Goal: Information Seeking & Learning: Learn about a topic

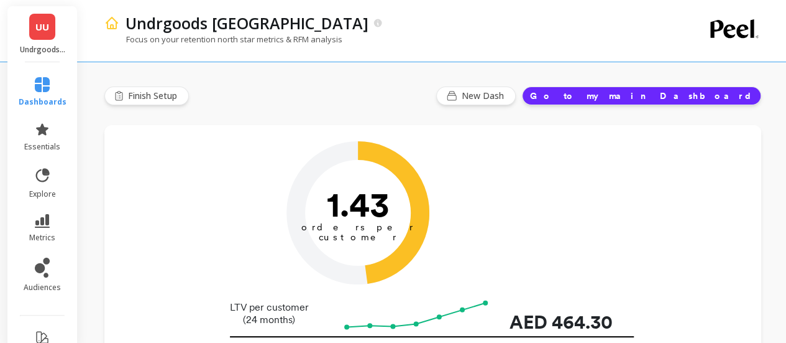
click at [43, 35] on link "UU" at bounding box center [42, 27] width 26 height 26
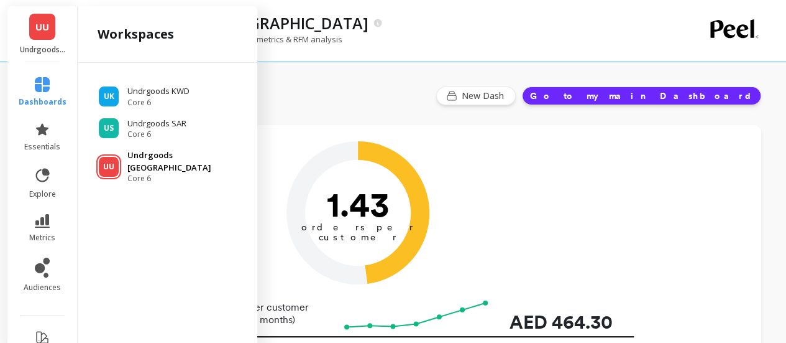
click at [161, 154] on p "Undrgoods [GEOGRAPHIC_DATA]" at bounding box center [186, 161] width 118 height 24
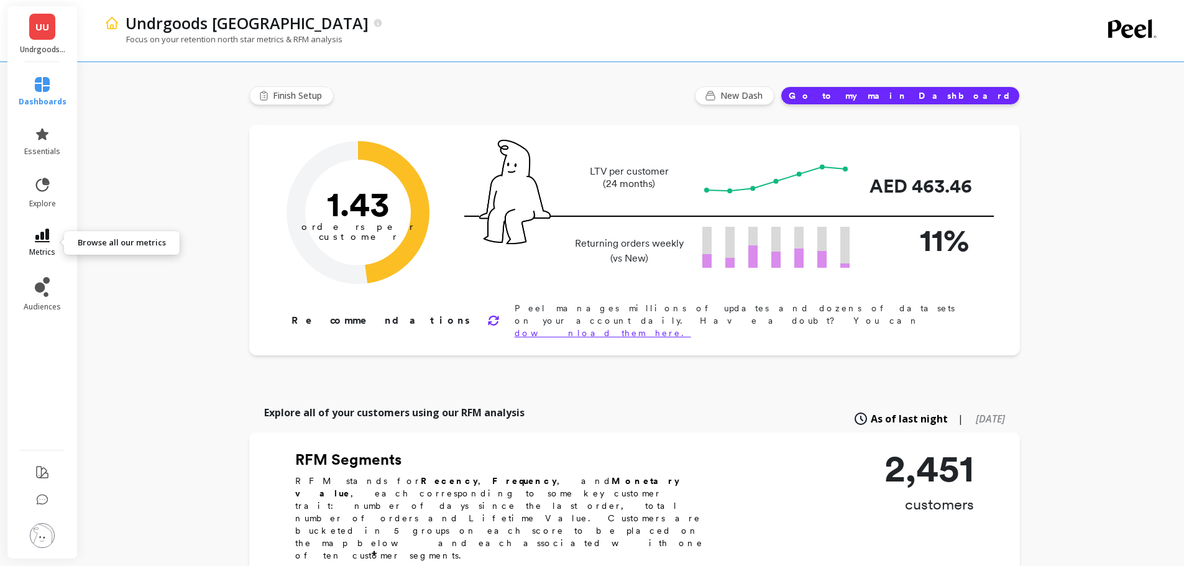
click at [39, 244] on link "metrics" at bounding box center [43, 243] width 48 height 29
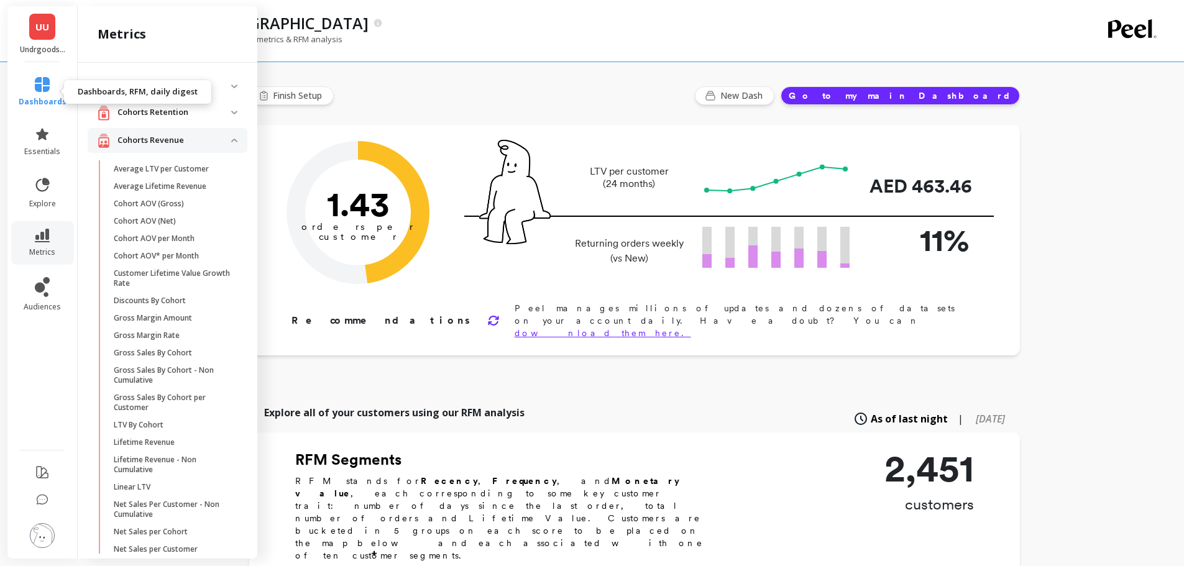
click at [40, 81] on icon at bounding box center [42, 84] width 15 height 15
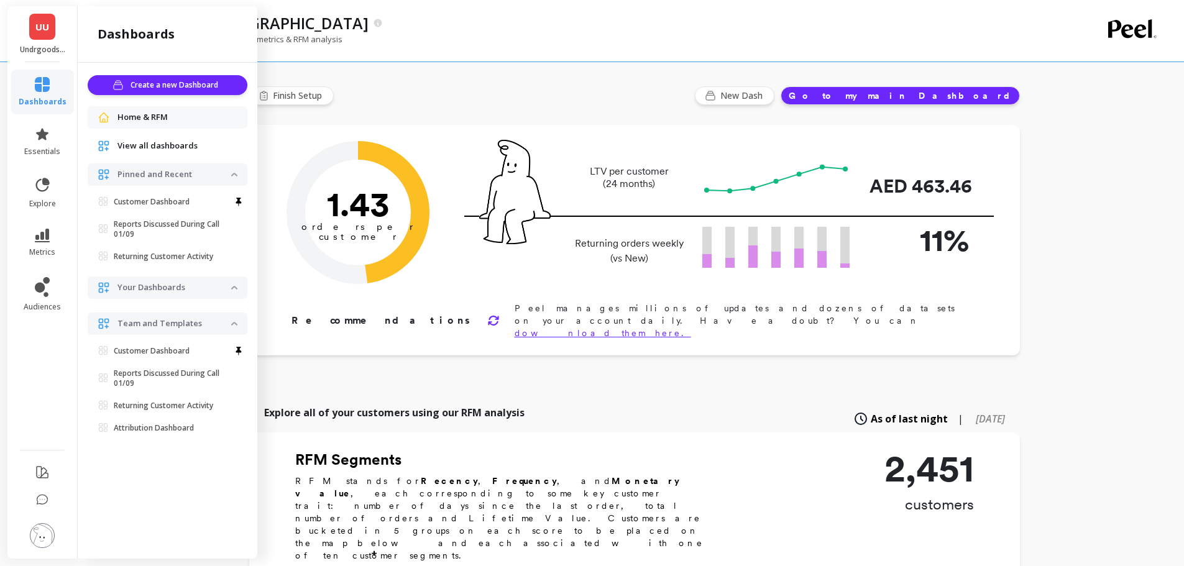
click at [178, 146] on span "View all dashboards" at bounding box center [157, 146] width 80 height 12
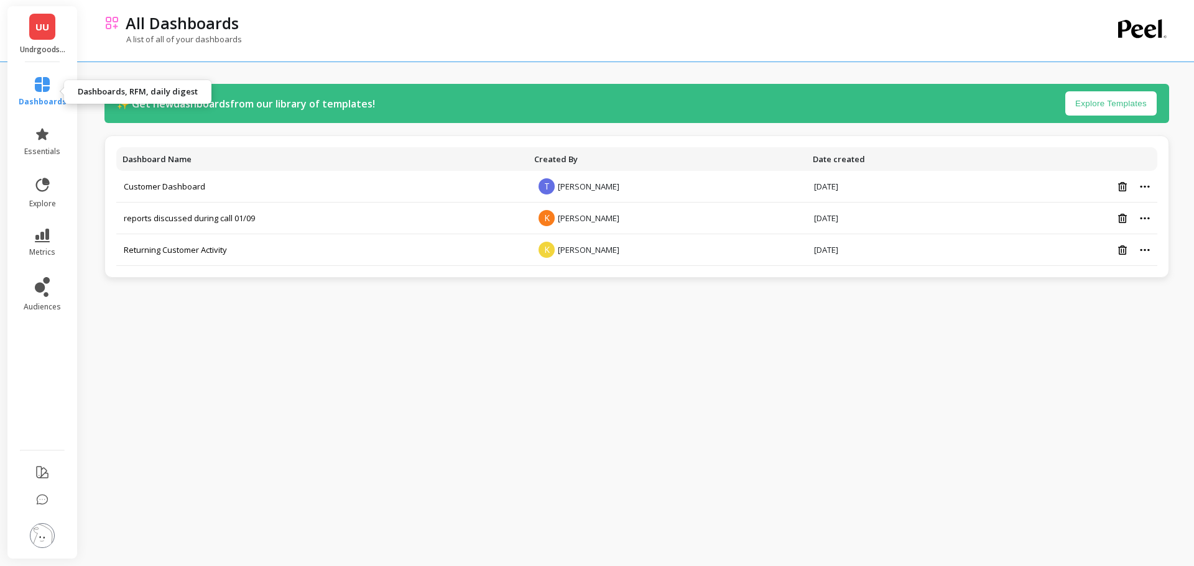
click at [39, 82] on icon at bounding box center [42, 84] width 15 height 15
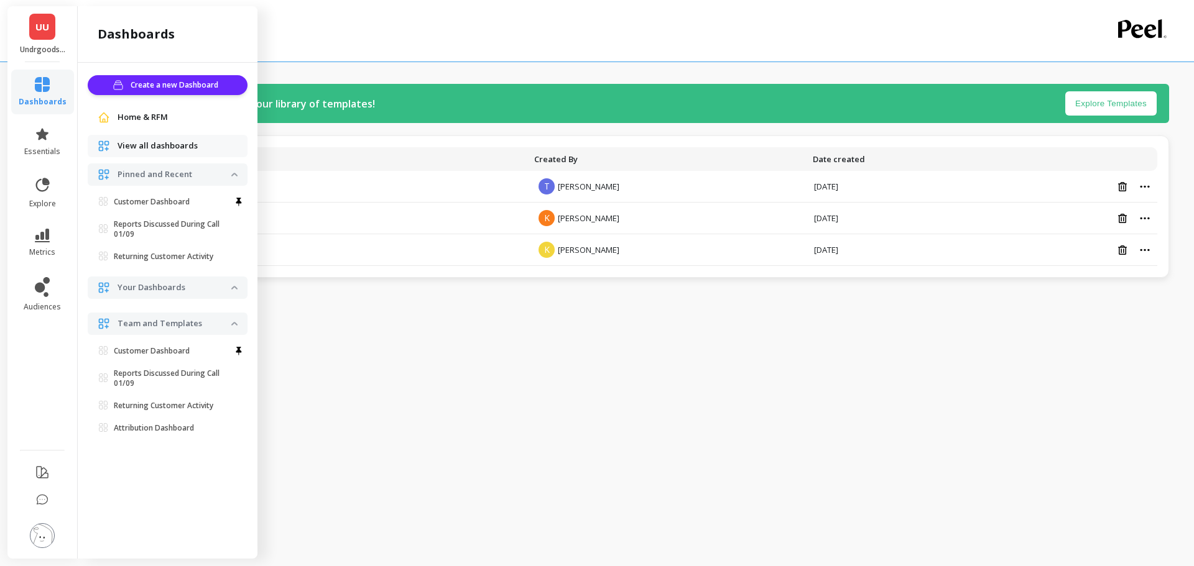
click at [155, 114] on span "Home & RFM" at bounding box center [142, 117] width 50 height 12
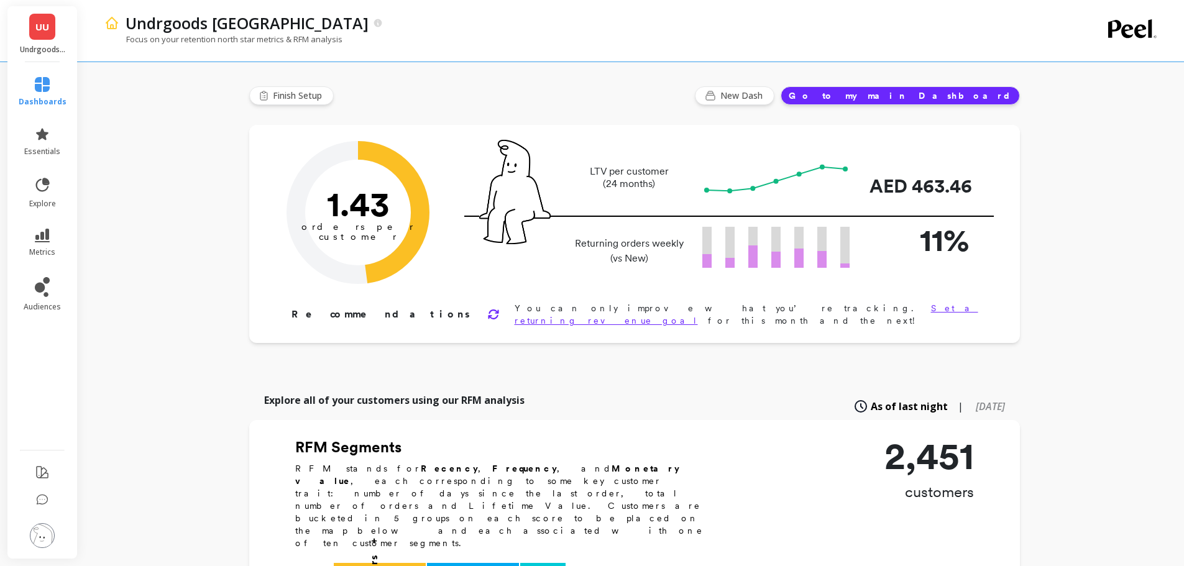
click at [932, 95] on button "Go to my main Dashboard" at bounding box center [900, 95] width 239 height 19
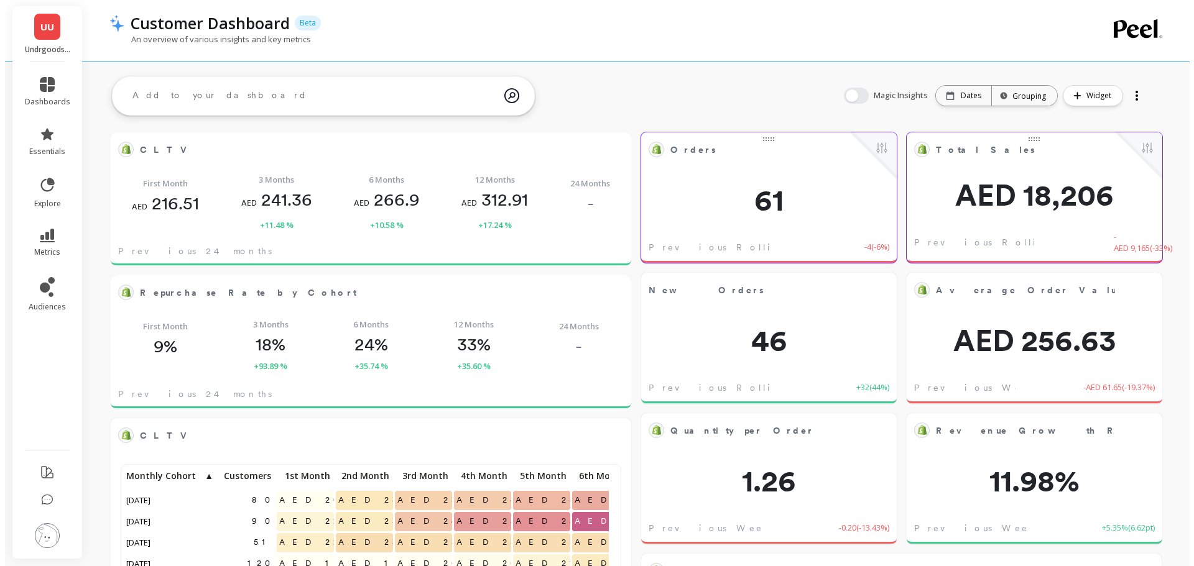
scroll to position [333, 476]
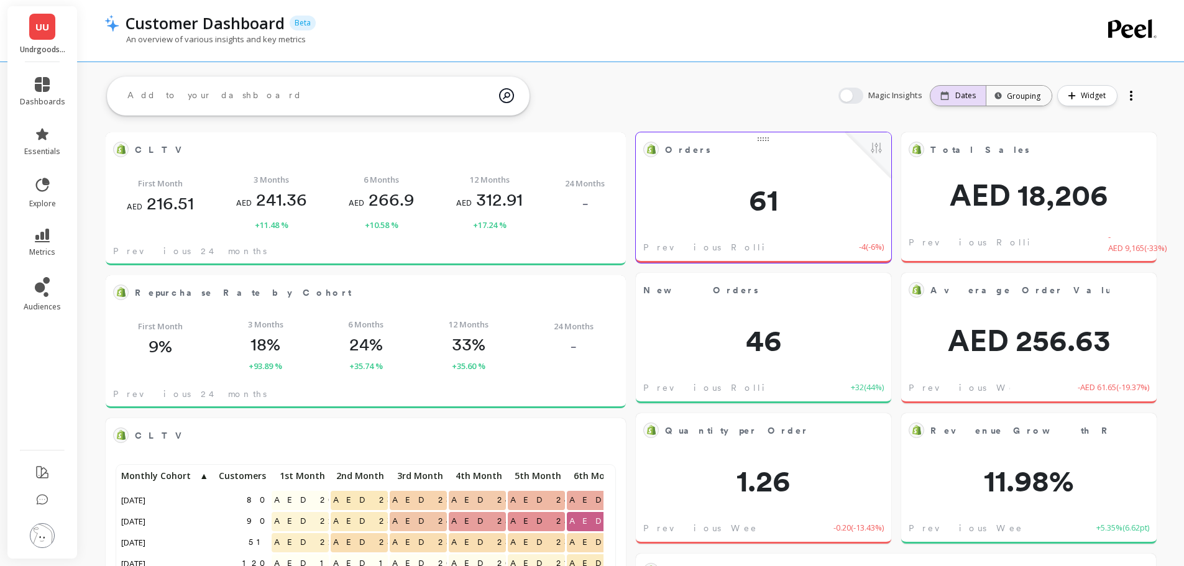
click at [964, 93] on p "Dates" at bounding box center [965, 96] width 21 height 10
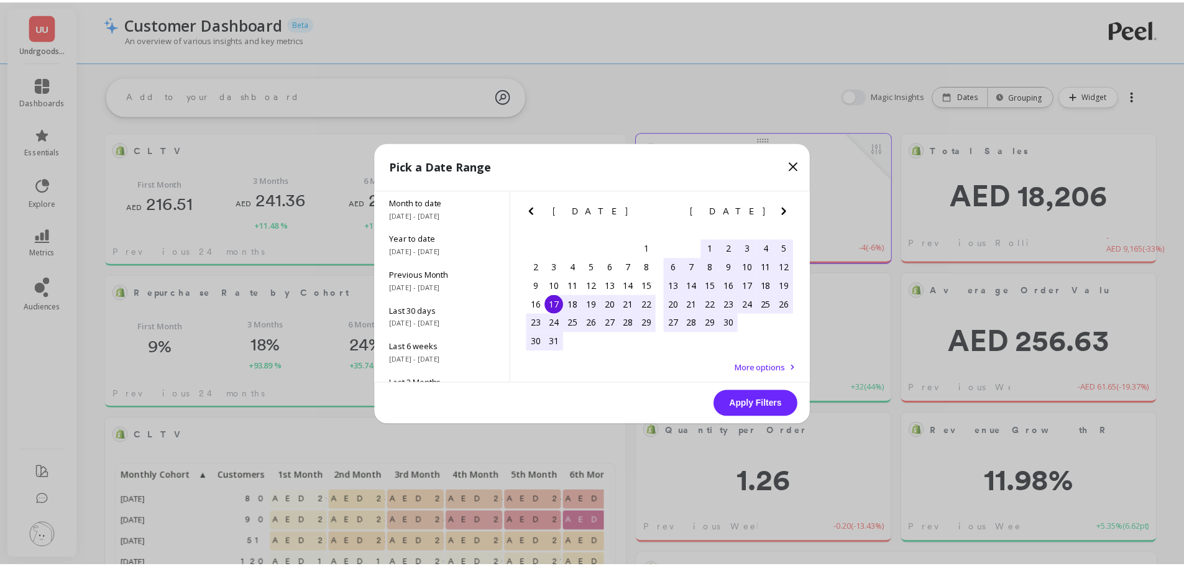
scroll to position [333, 481]
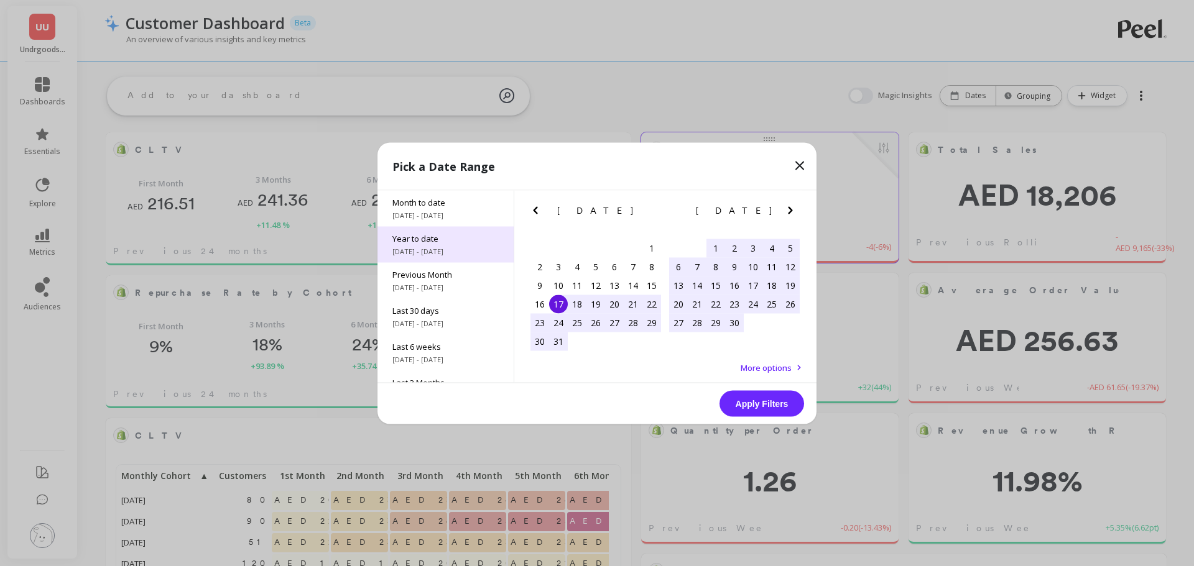
click at [442, 248] on span "[DATE] - [DATE]" at bounding box center [445, 251] width 106 height 10
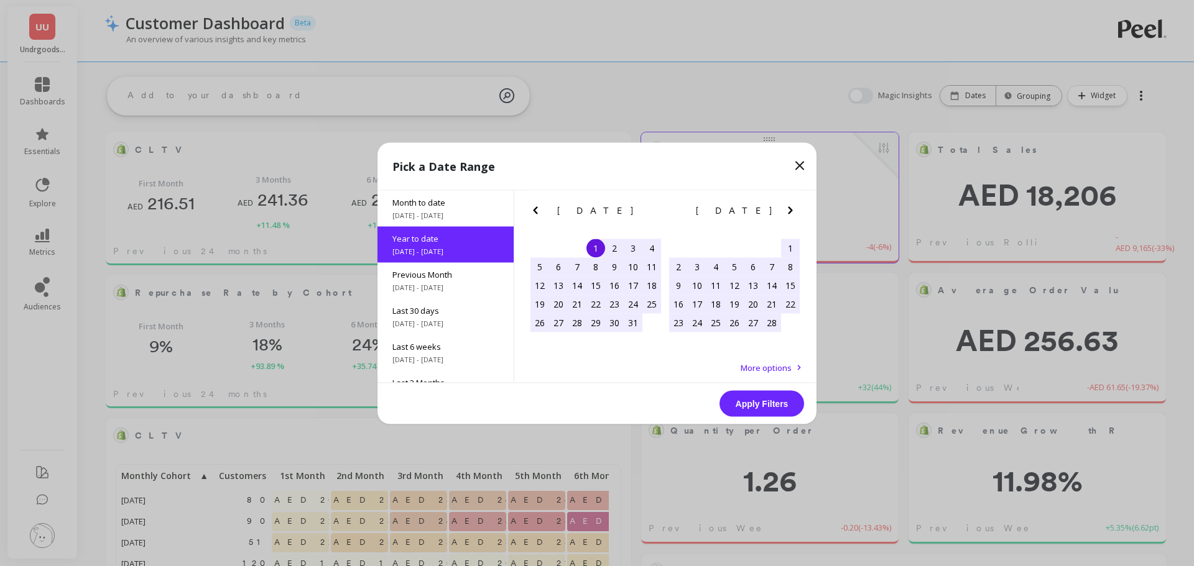
click at [747, 398] on button "Apply Filters" at bounding box center [761, 403] width 85 height 26
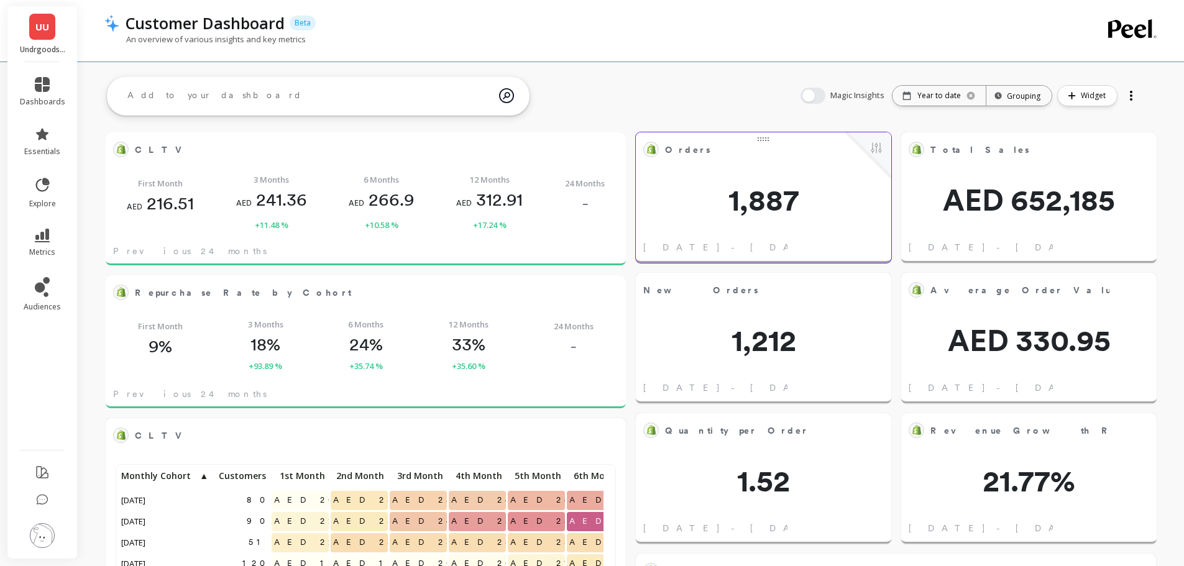
scroll to position [333, 476]
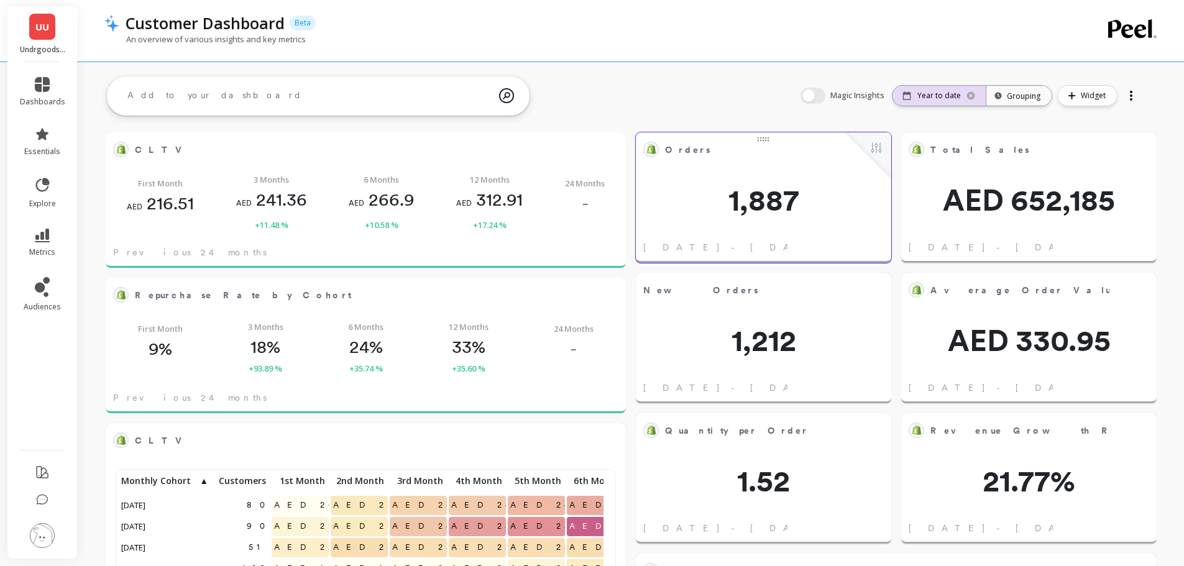
click at [955, 103] on div "Year to date" at bounding box center [939, 96] width 93 height 20
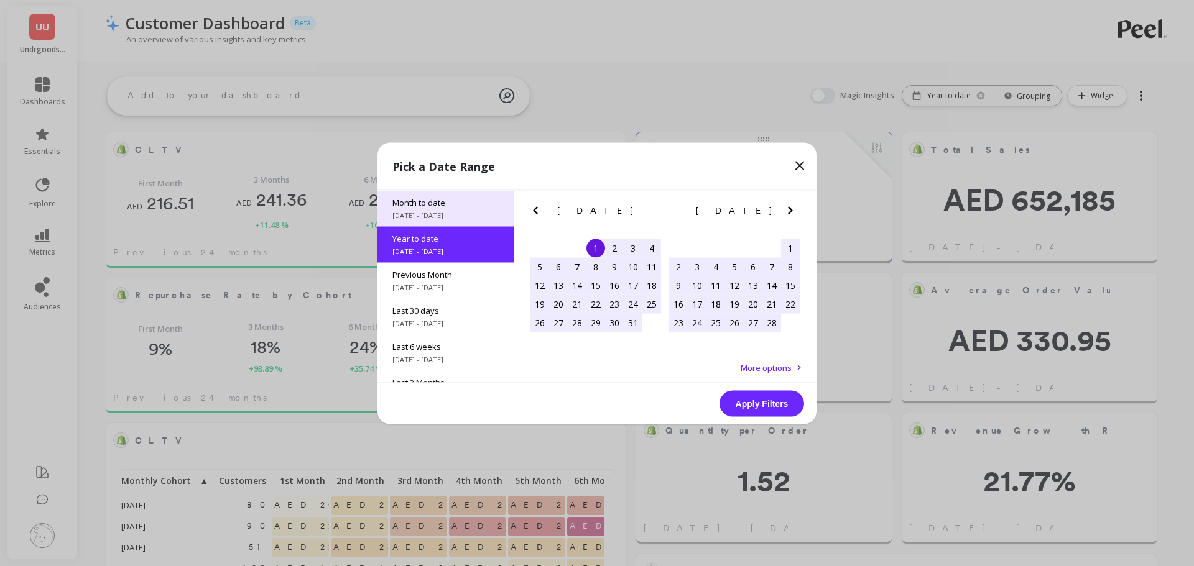
click at [439, 209] on div "Month to date [DATE] - [DATE]" at bounding box center [445, 208] width 136 height 36
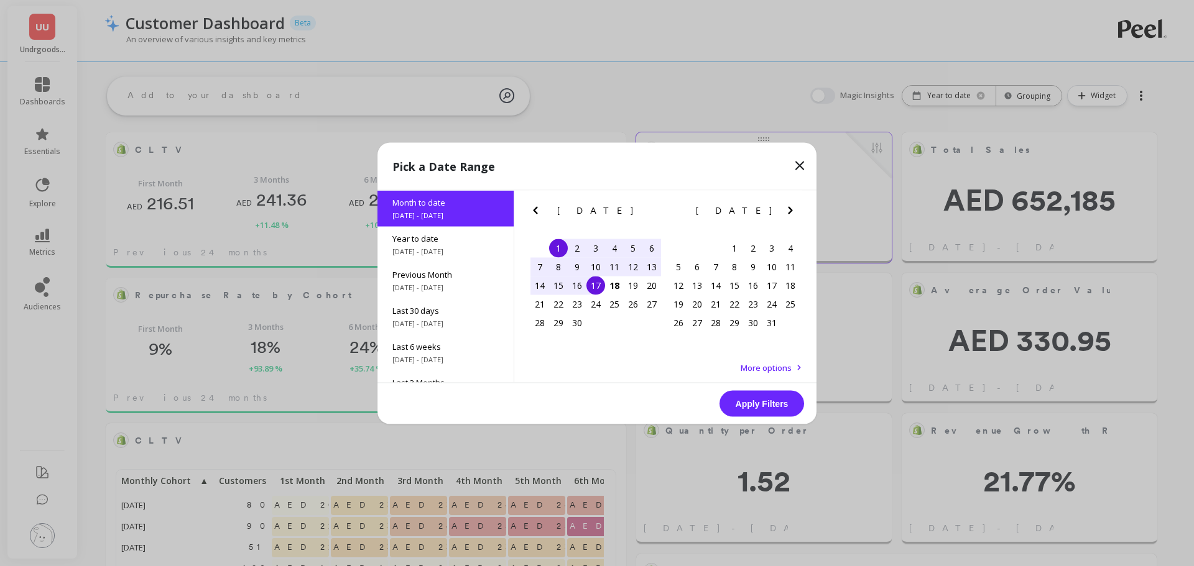
click at [526, 201] on div "[DATE] [DATE] Su Mo Tu We Th Fr Sa 31 1 2 3 4 5 6 7 8 9 10 11 12 13 14 15 16 17…" at bounding box center [665, 265] width 302 height 150
click at [532, 205] on icon "Previous Month" at bounding box center [535, 210] width 15 height 15
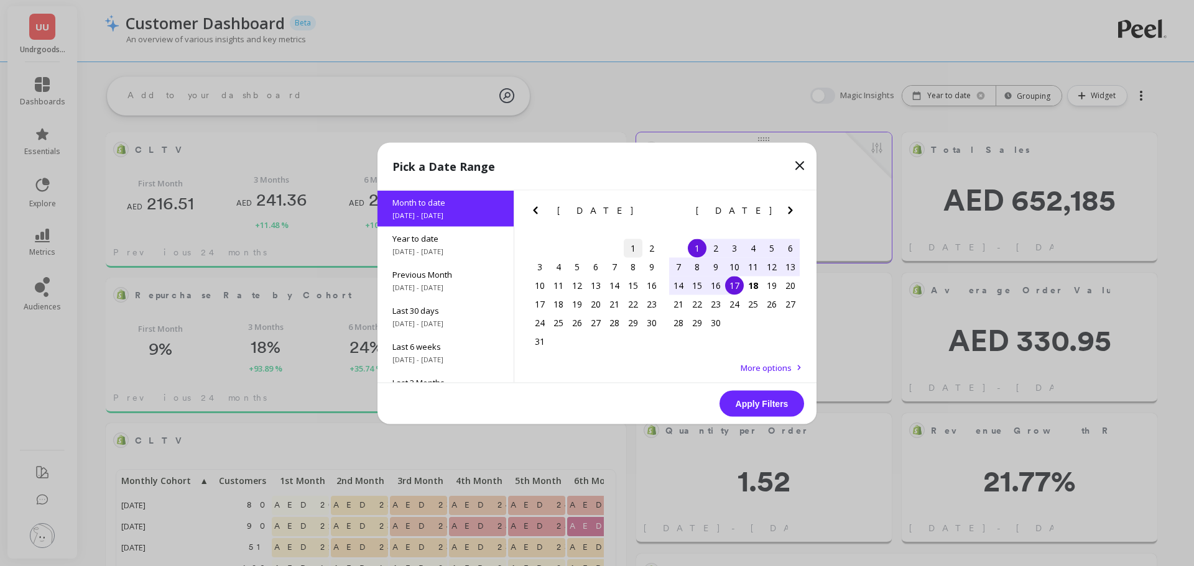
click at [628, 244] on div "1" at bounding box center [633, 248] width 19 height 19
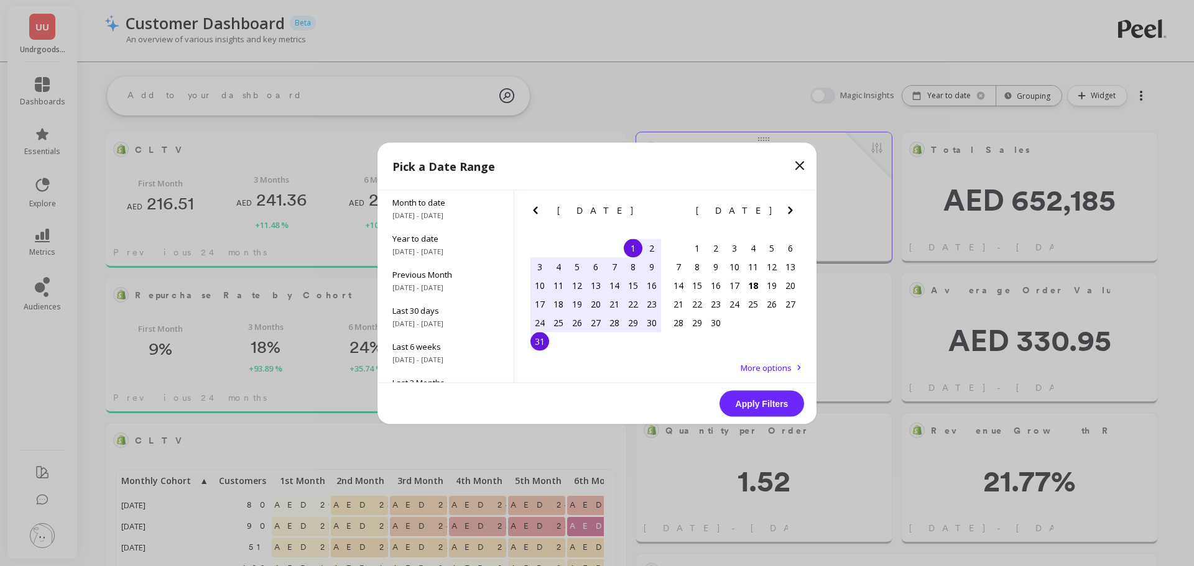
click at [538, 344] on div "31" at bounding box center [539, 341] width 19 height 19
click at [768, 400] on button "Apply Filters" at bounding box center [761, 403] width 85 height 26
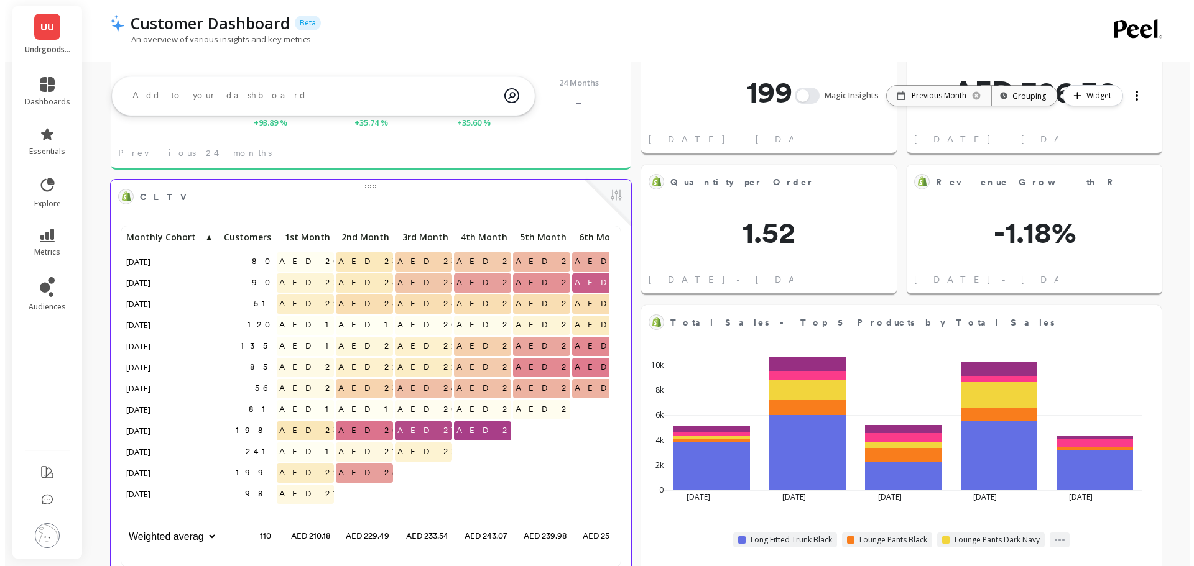
scroll to position [0, 0]
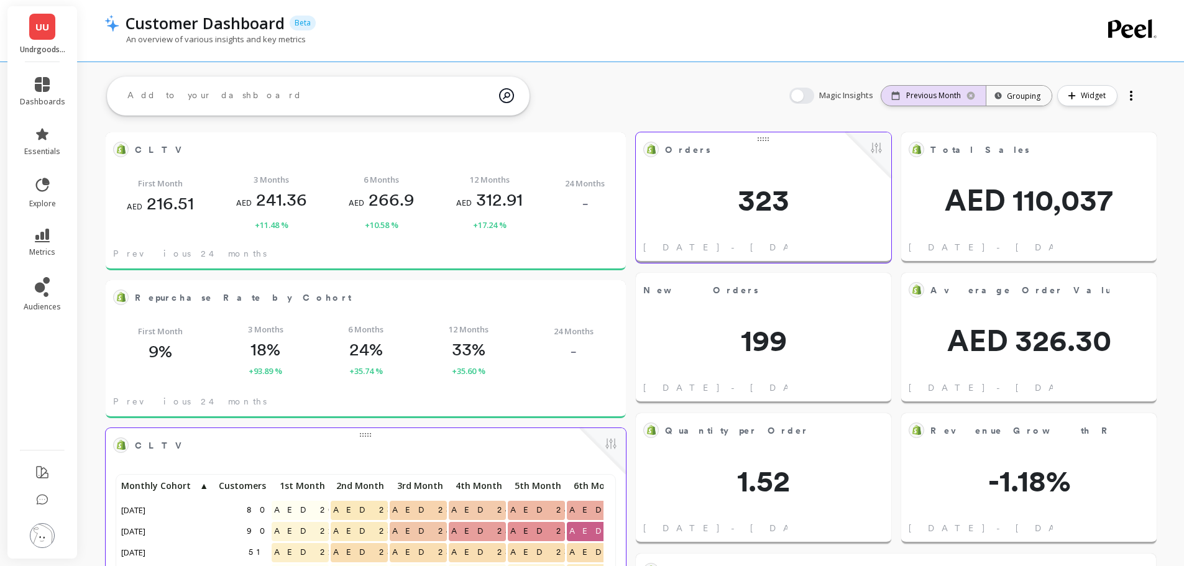
click at [949, 96] on p "Previous Month" at bounding box center [933, 96] width 55 height 10
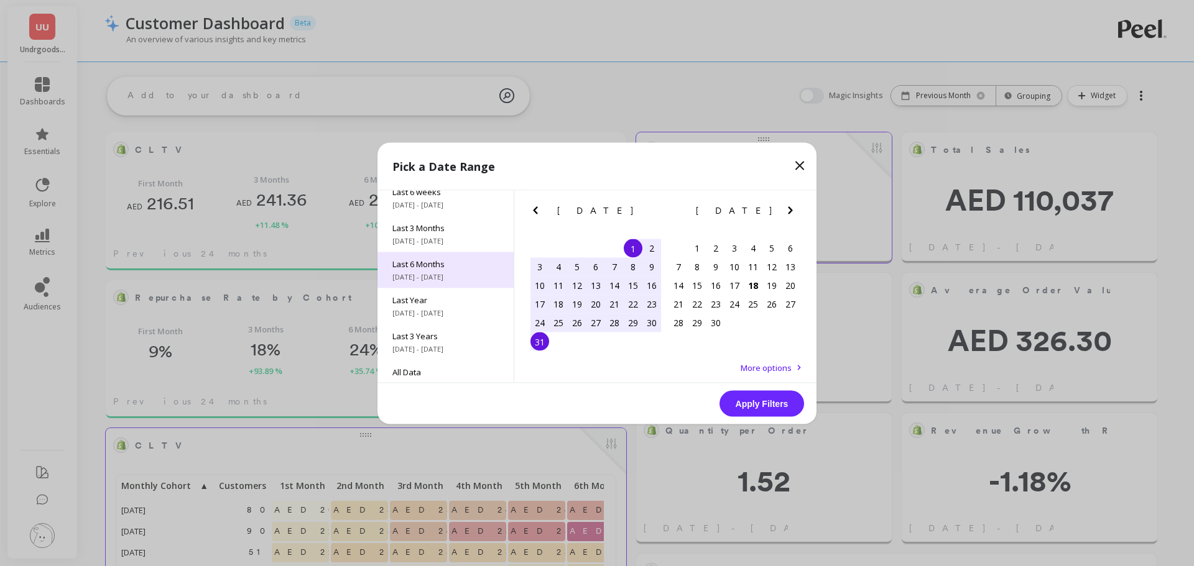
scroll to position [168, 0]
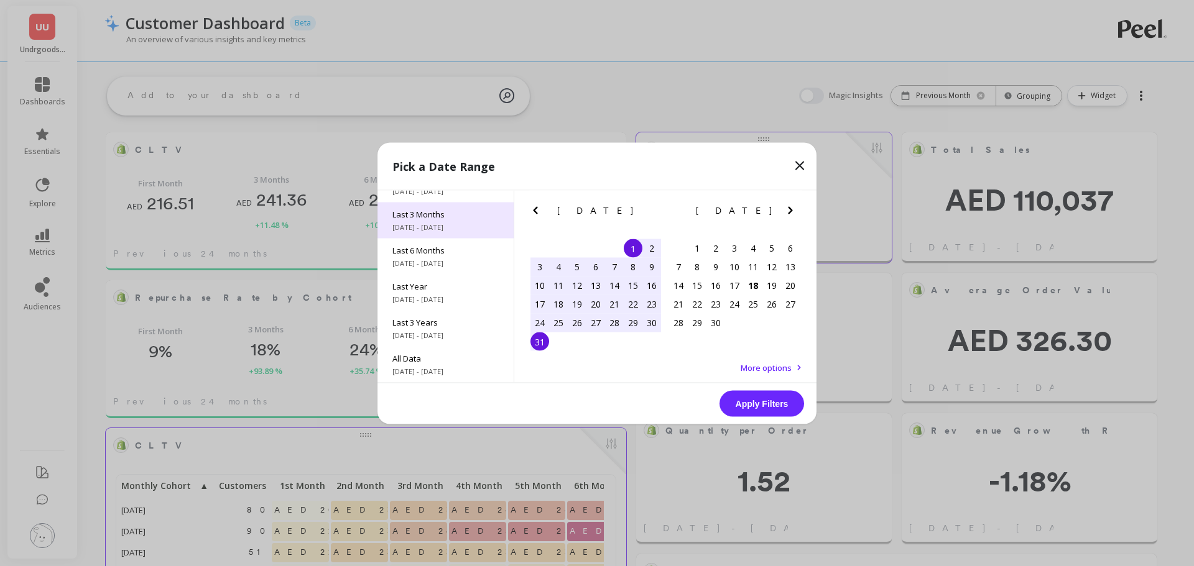
click at [438, 216] on span "Last 3 Months" at bounding box center [445, 213] width 106 height 11
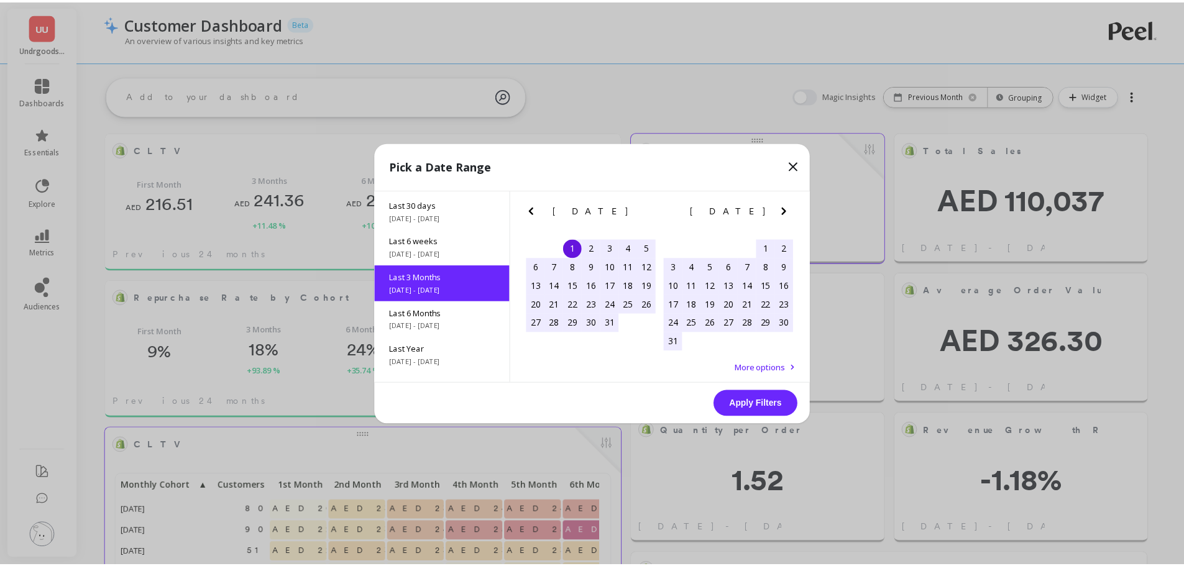
scroll to position [103, 0]
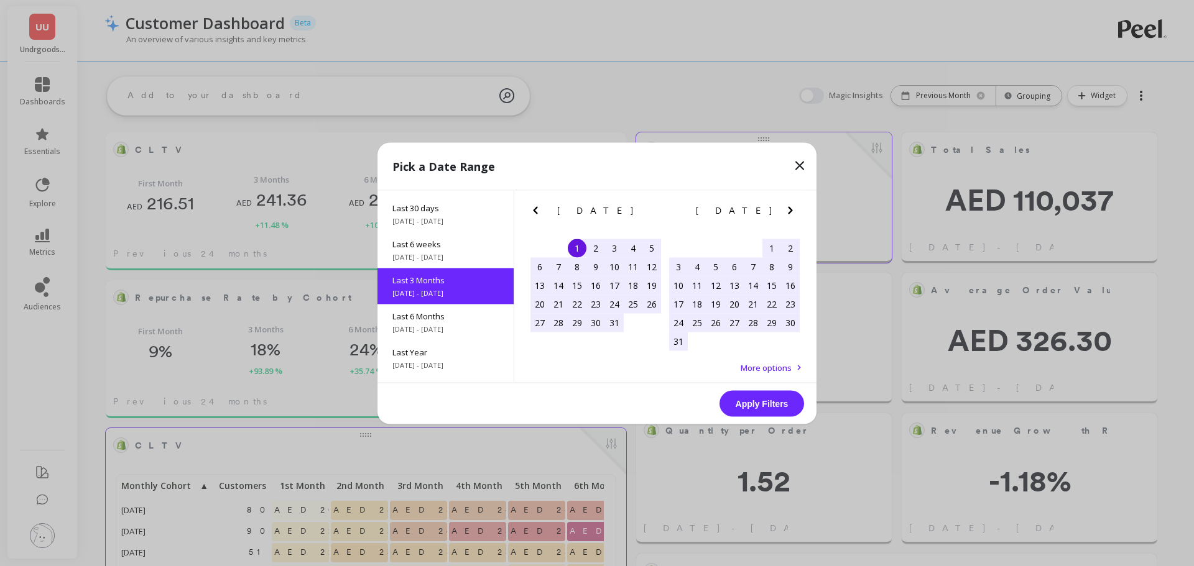
click at [761, 407] on button "Apply Filters" at bounding box center [761, 403] width 85 height 26
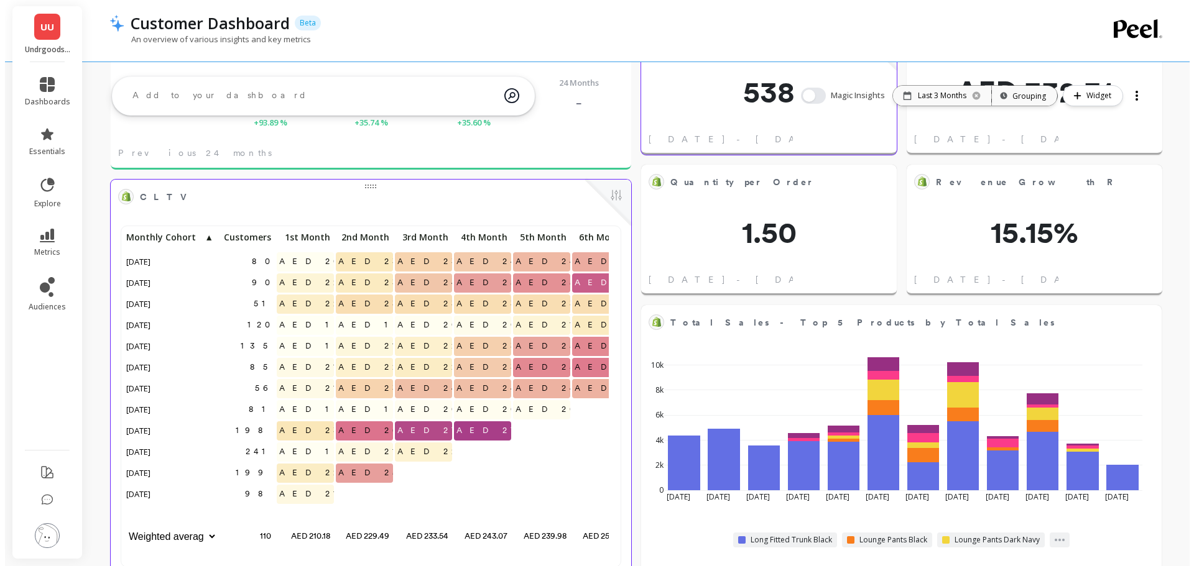
scroll to position [333, 476]
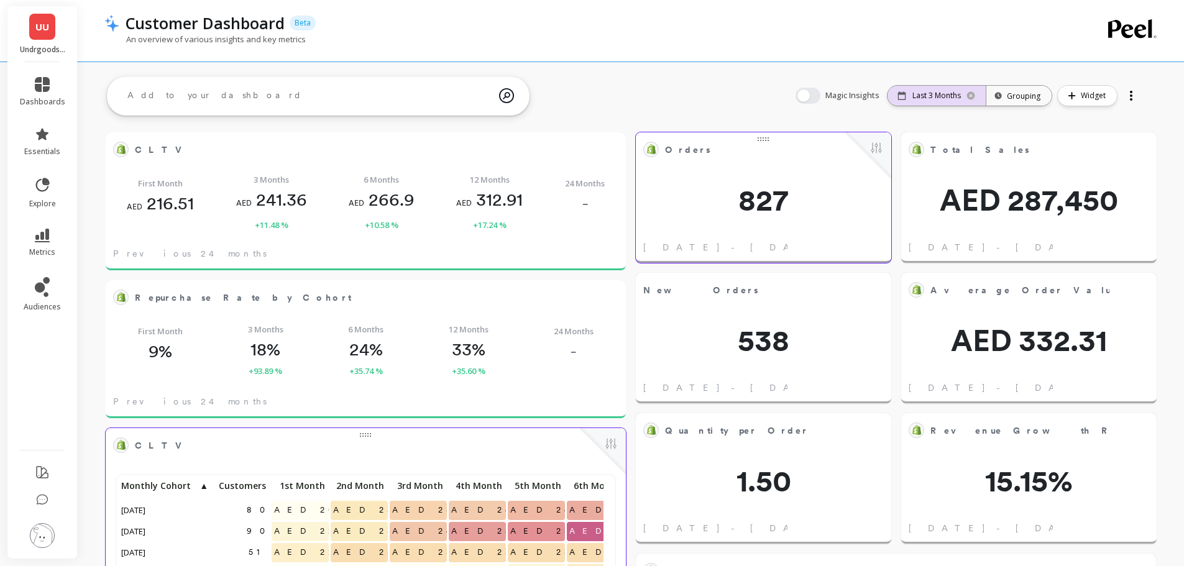
click at [964, 93] on div "Last 3 Months" at bounding box center [937, 96] width 98 height 20
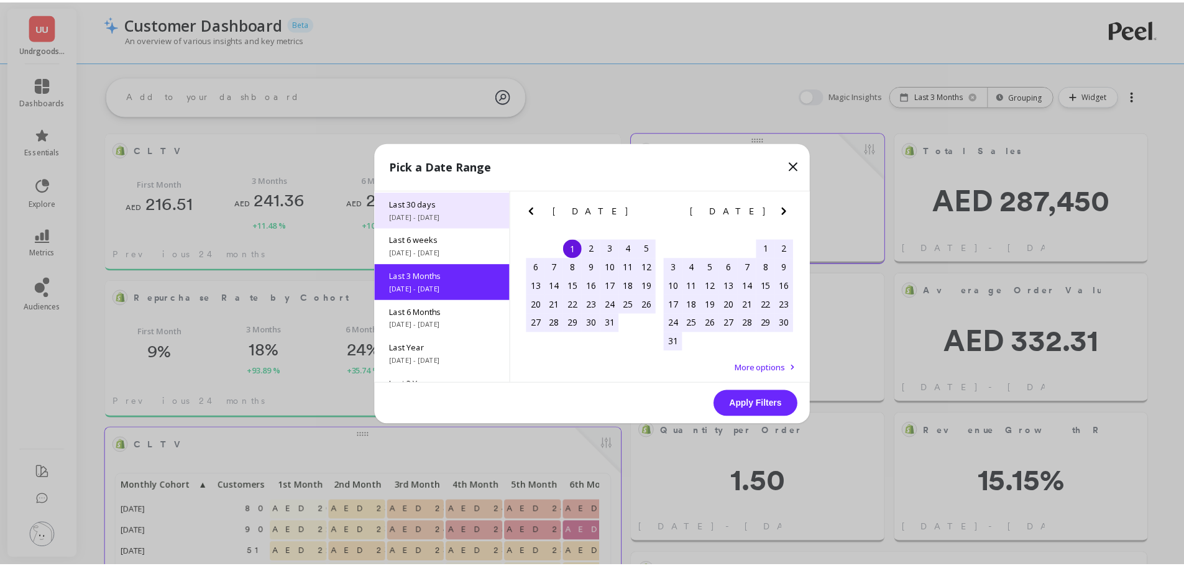
scroll to position [168, 0]
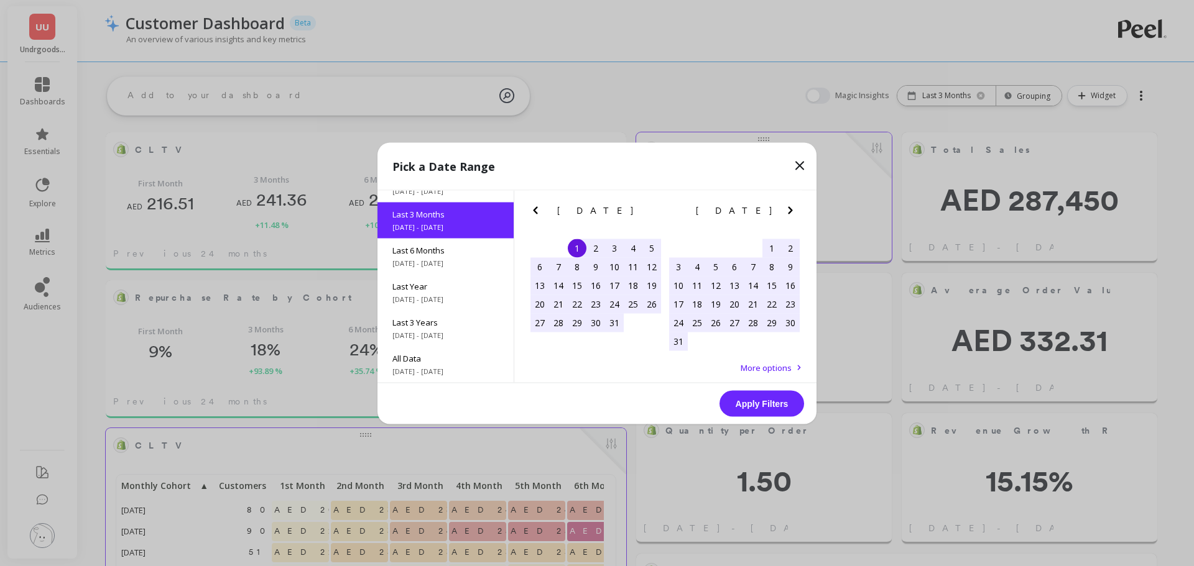
click at [788, 165] on div "Pick a Date Range" at bounding box center [596, 166] width 439 height 48
click at [795, 165] on icon at bounding box center [799, 165] width 15 height 15
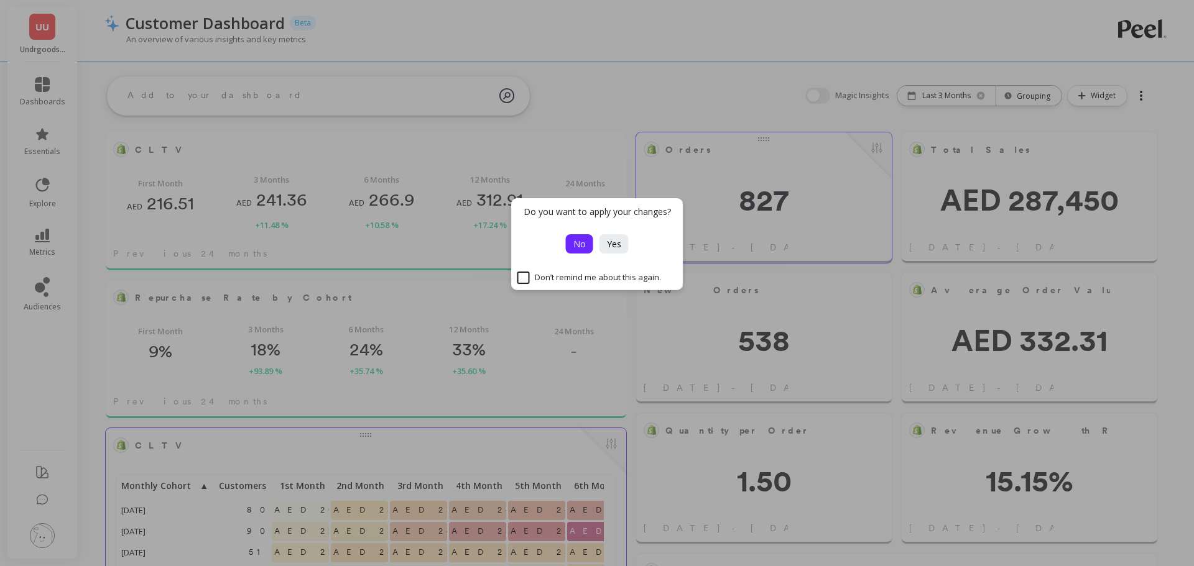
click at [585, 244] on span "No" at bounding box center [579, 244] width 12 height 12
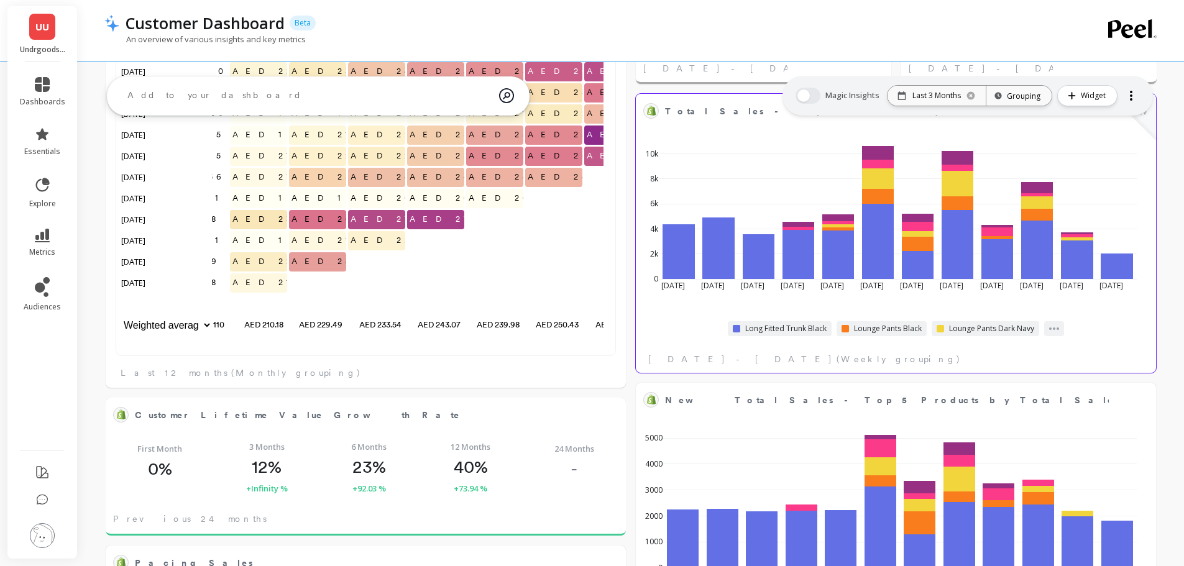
scroll to position [368, 0]
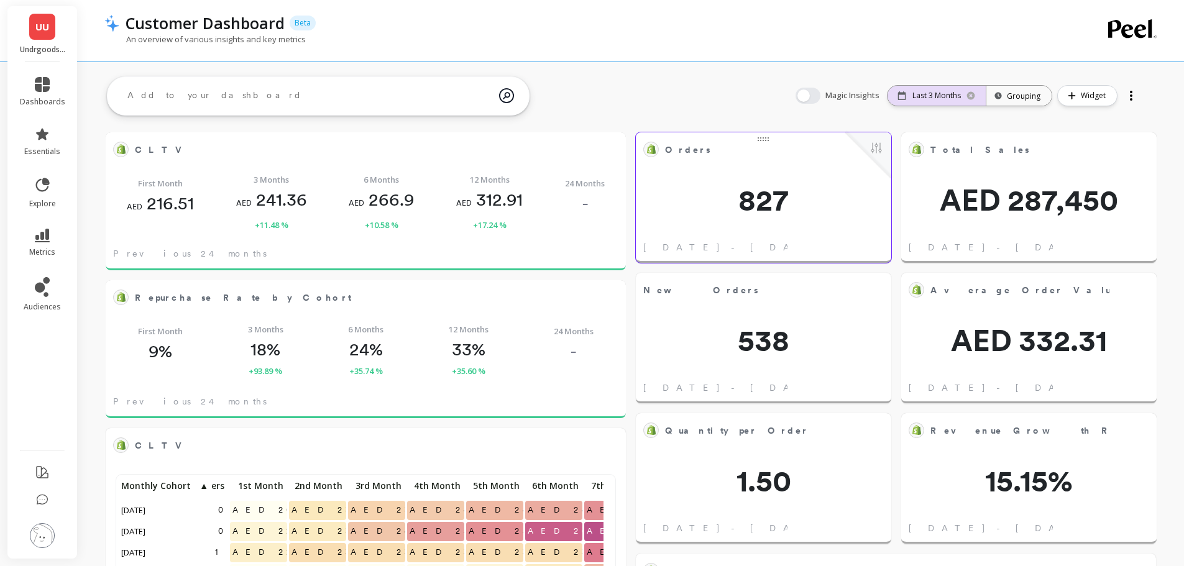
click at [971, 90] on div "Last 3 Months" at bounding box center [937, 96] width 98 height 20
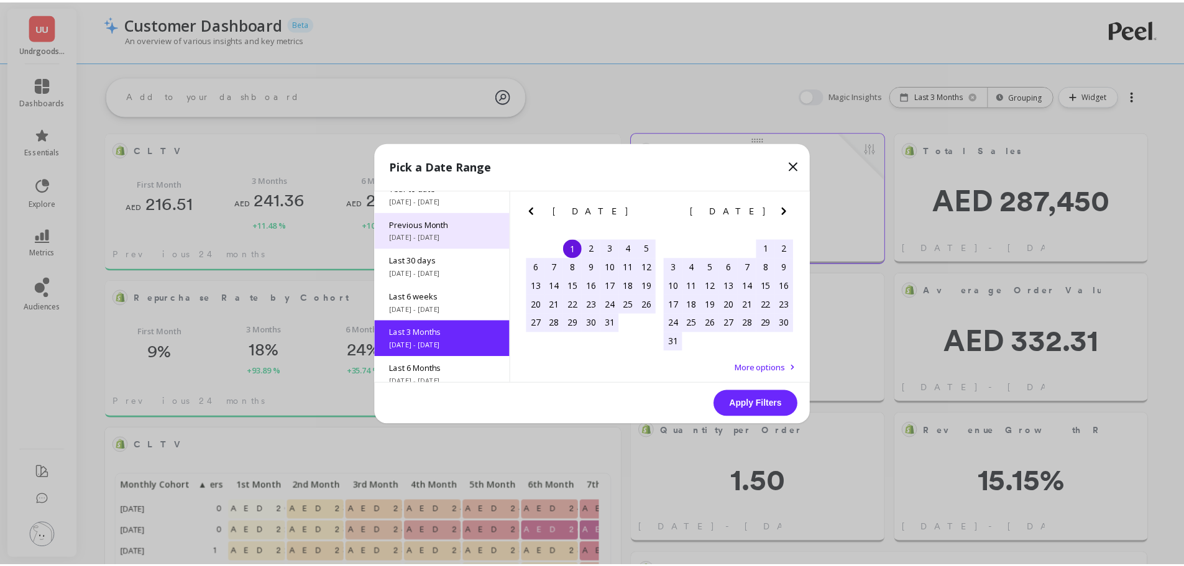
scroll to position [0, 0]
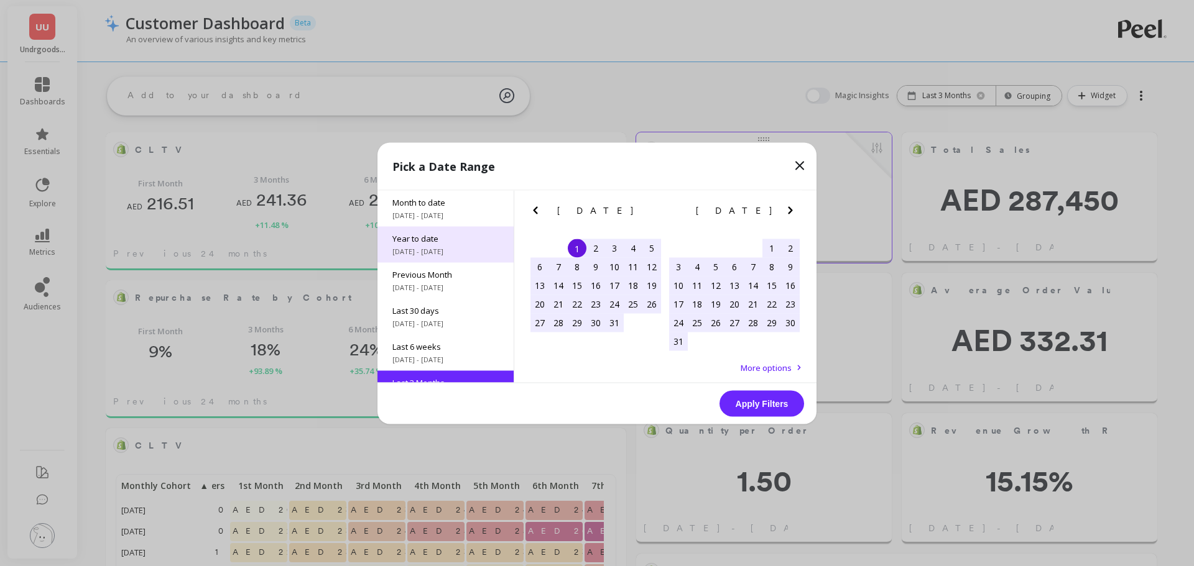
click at [438, 237] on span "Year to date" at bounding box center [445, 237] width 106 height 11
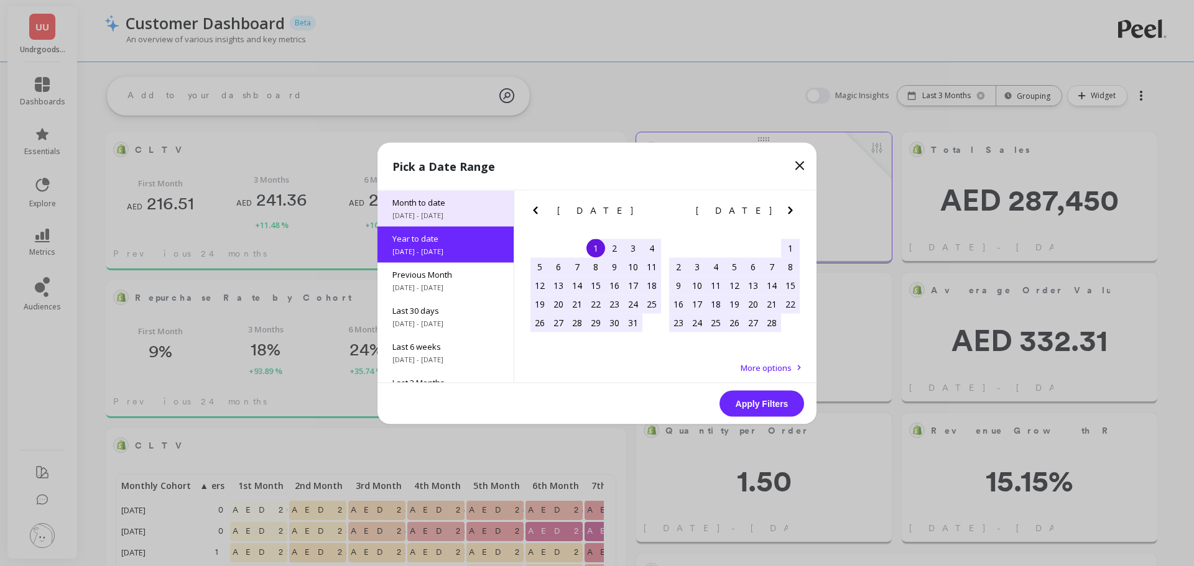
click at [443, 197] on span "Month to date" at bounding box center [445, 201] width 106 height 11
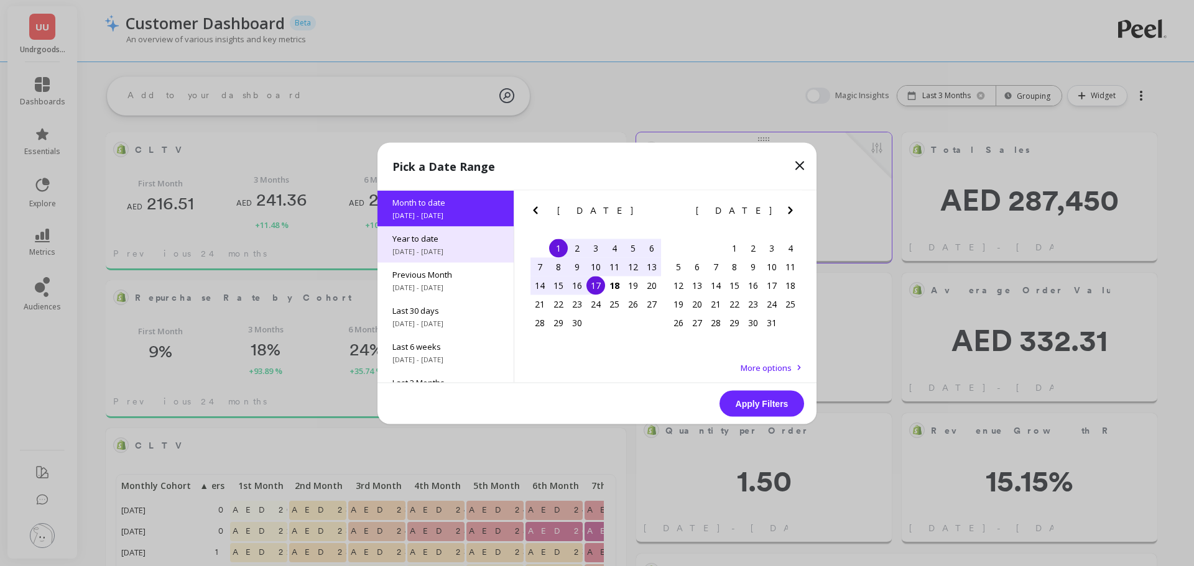
click at [441, 241] on span "Year to date" at bounding box center [445, 237] width 106 height 11
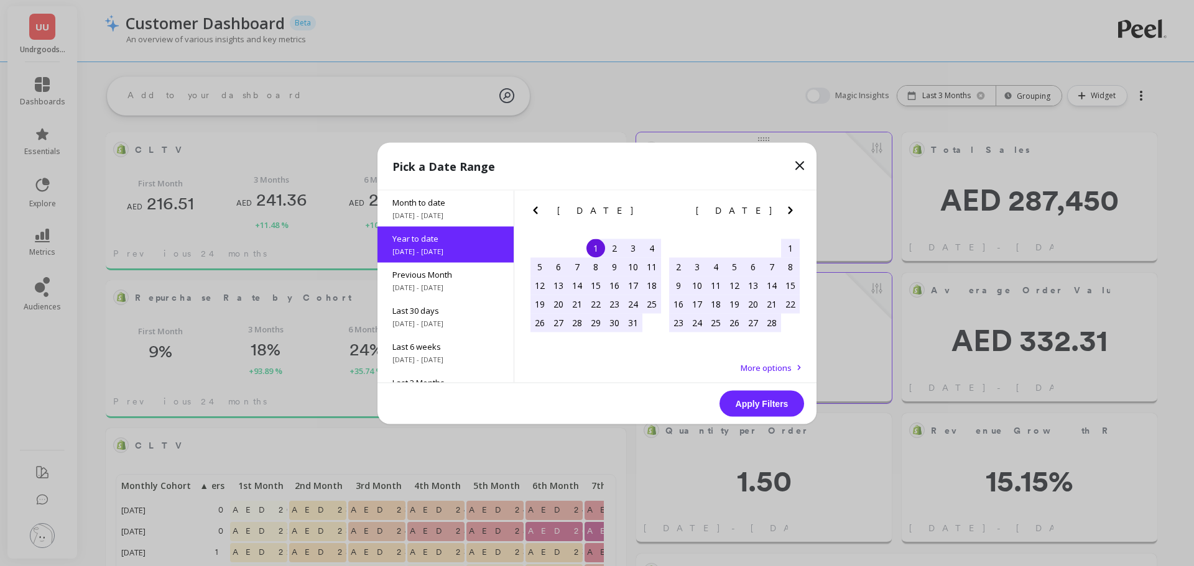
click at [778, 399] on button "Apply Filters" at bounding box center [761, 403] width 85 height 26
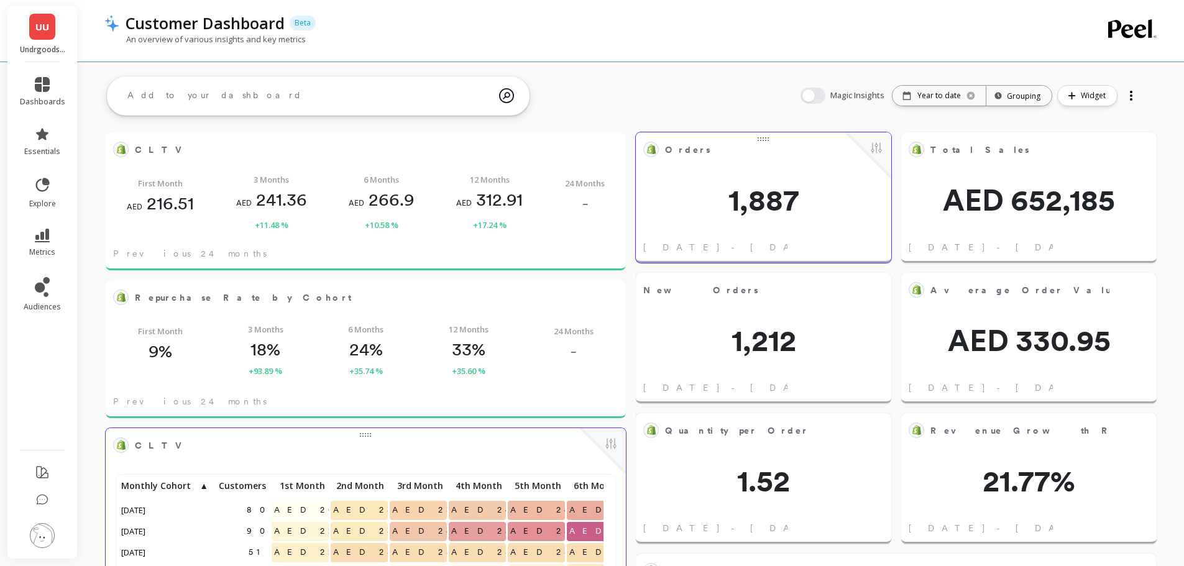
click at [1132, 90] on div at bounding box center [1131, 96] width 17 height 20
click at [45, 81] on icon at bounding box center [42, 84] width 15 height 15
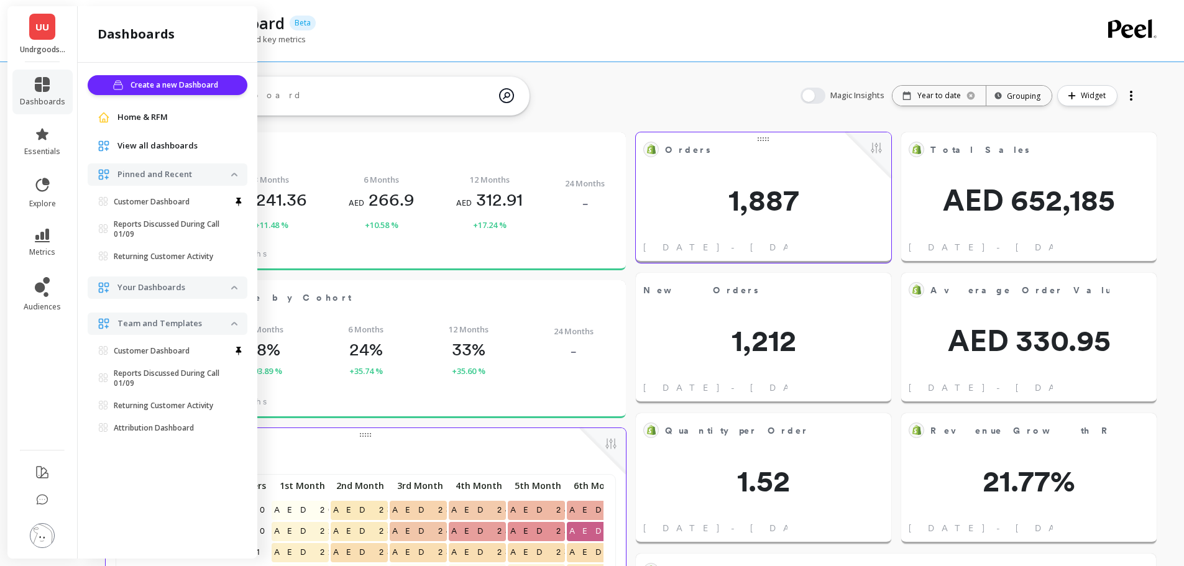
drag, startPoint x: 641, startPoint y: 113, endPoint x: 632, endPoint y: 121, distance: 12.3
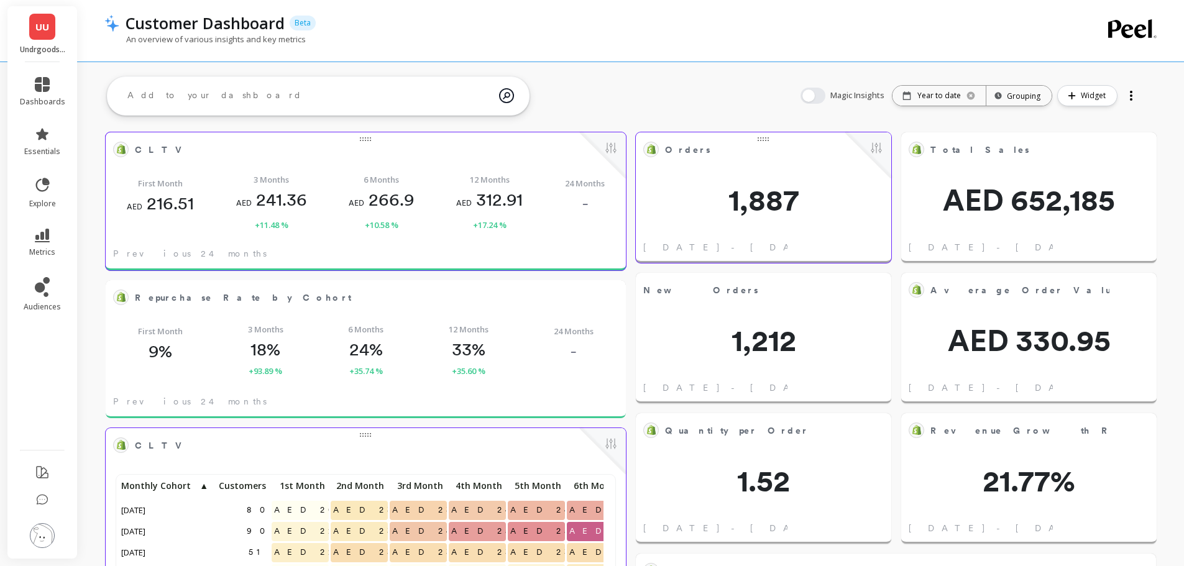
click at [399, 229] on div "6 Months AED 266.9 +10.58 %" at bounding box center [381, 202] width 65 height 58
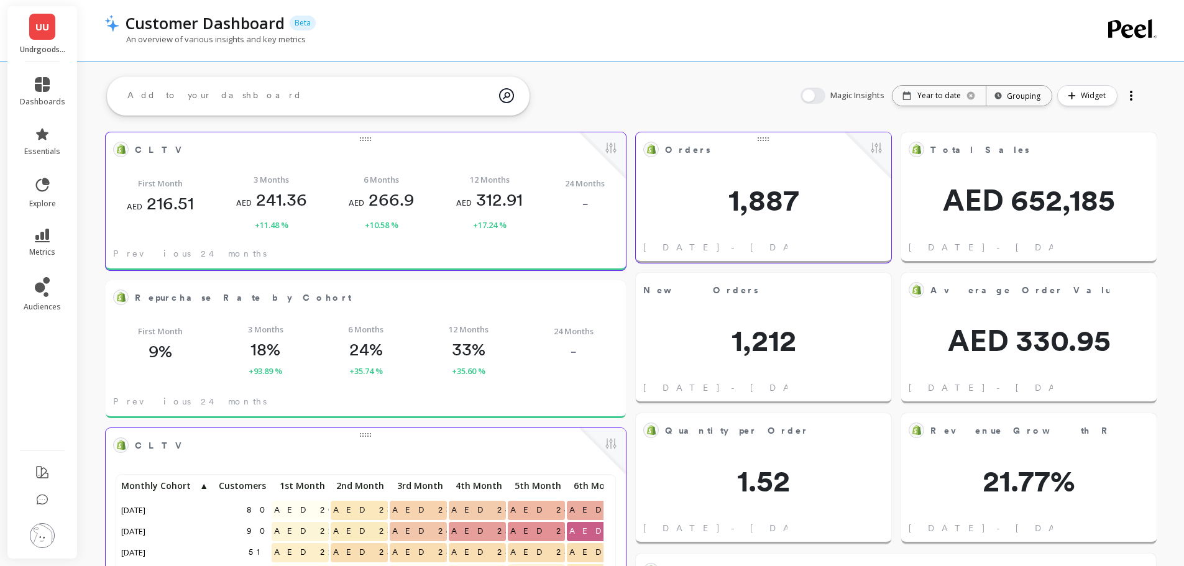
scroll to position [333, 476]
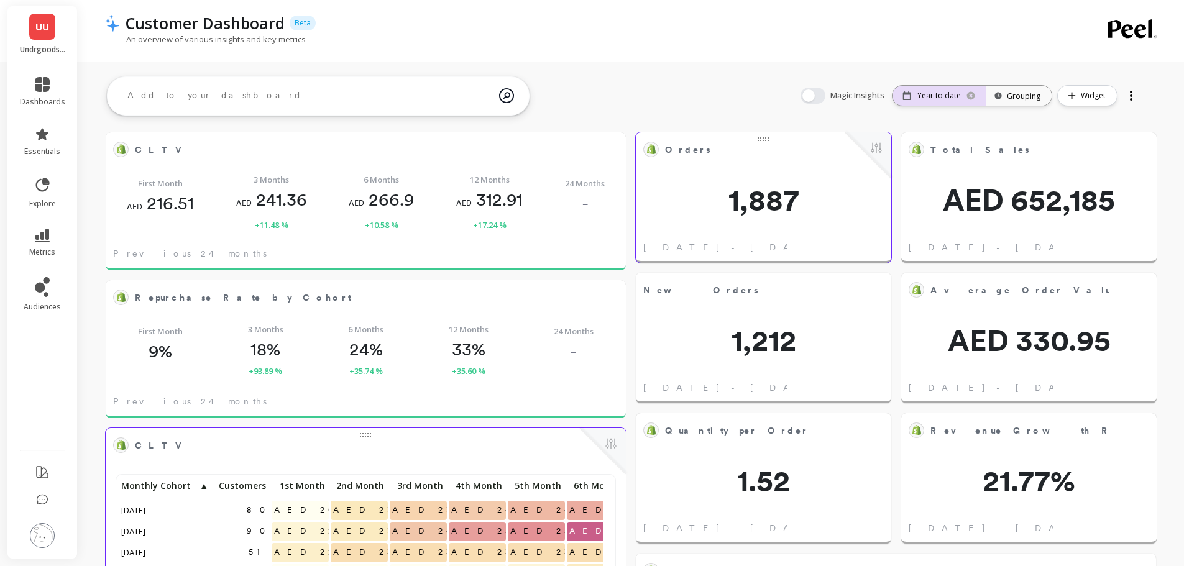
click at [923, 100] on p "Year to date" at bounding box center [940, 96] width 44 height 10
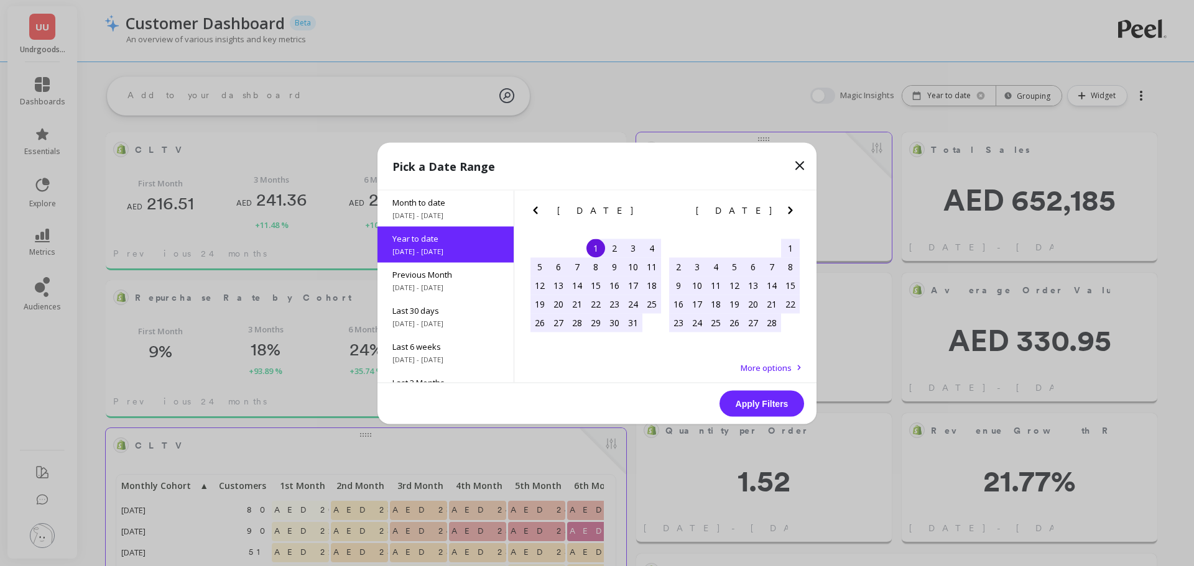
click at [628, 45] on div "Pick a Date Range Month to date [DATE] - [DATE] Year to date [DATE] - [DATE] Pr…" at bounding box center [597, 283] width 1194 height 566
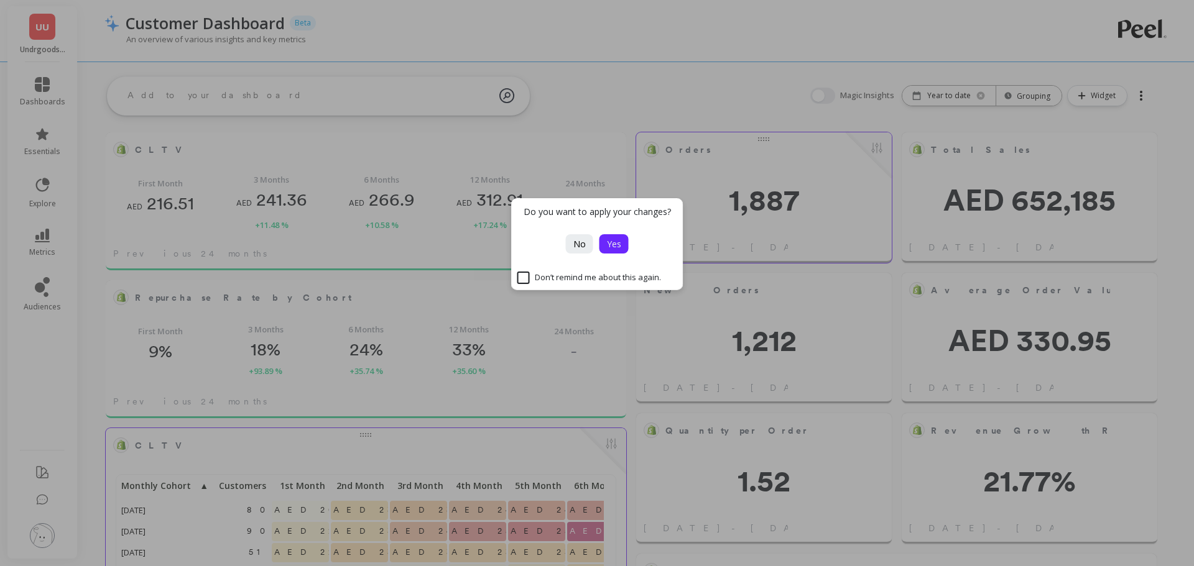
click at [607, 244] on span "Yes" at bounding box center [614, 244] width 14 height 12
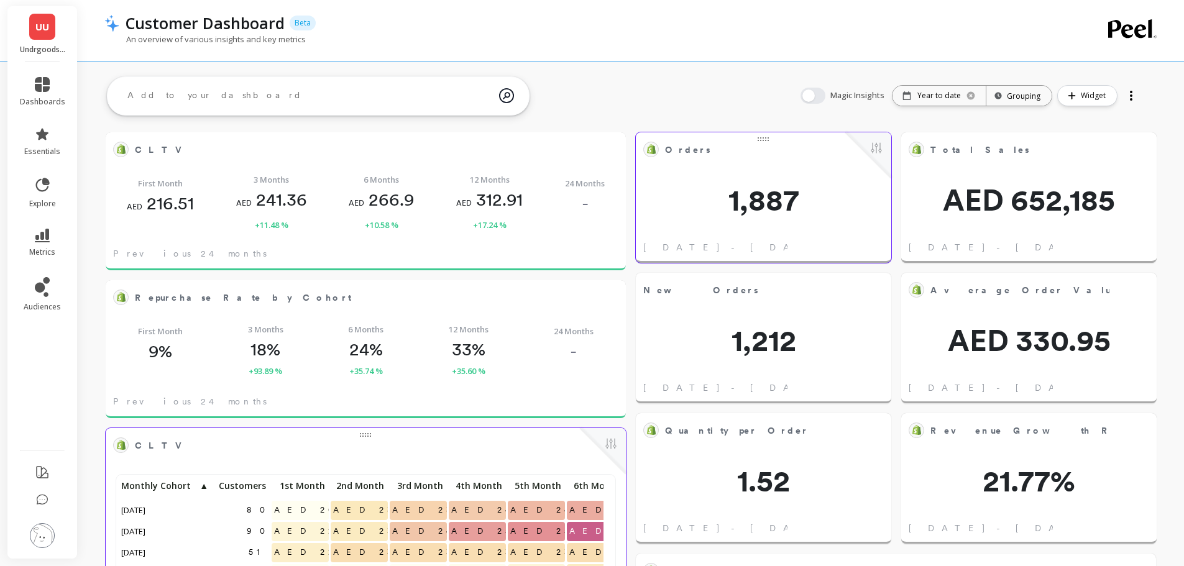
click at [40, 30] on span "UU" at bounding box center [42, 27] width 14 height 14
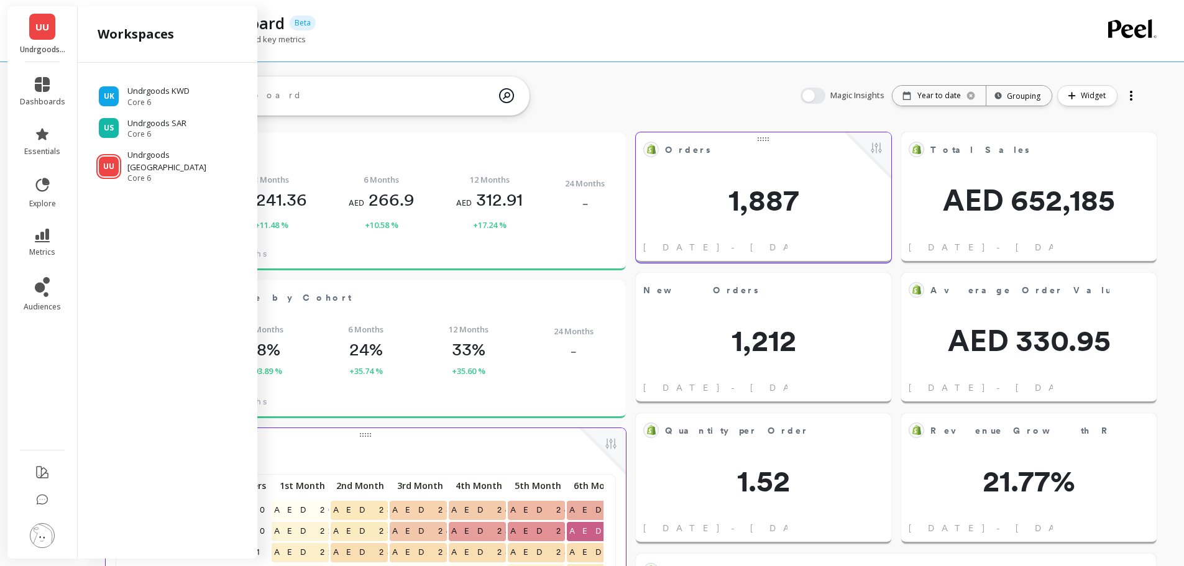
click at [418, 37] on div "An overview of various insights and key metrics" at bounding box center [580, 46] width 953 height 24
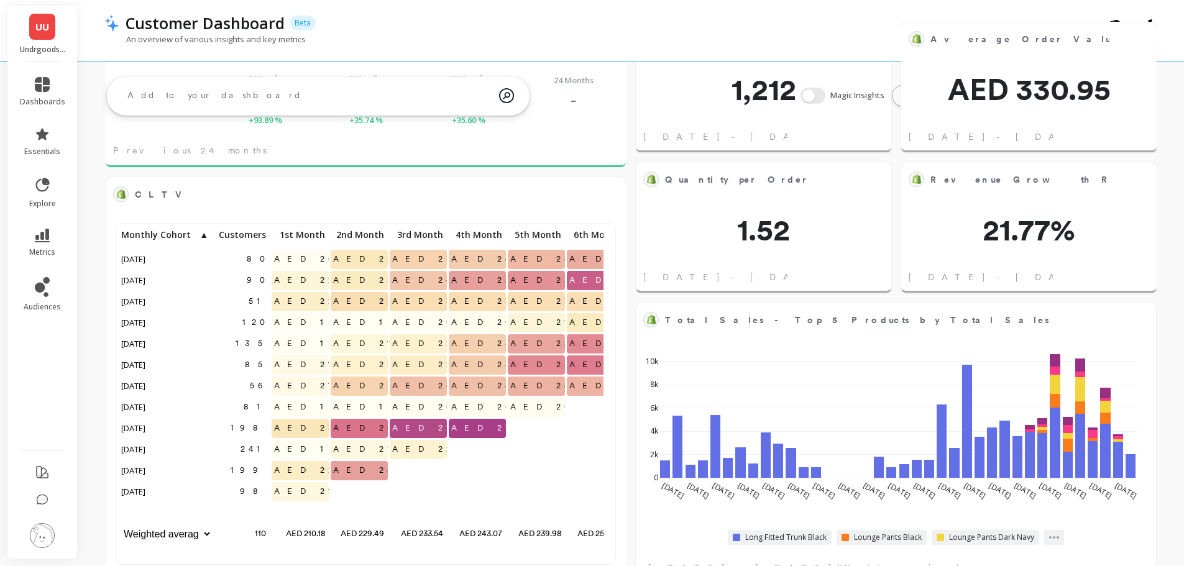
scroll to position [0, 0]
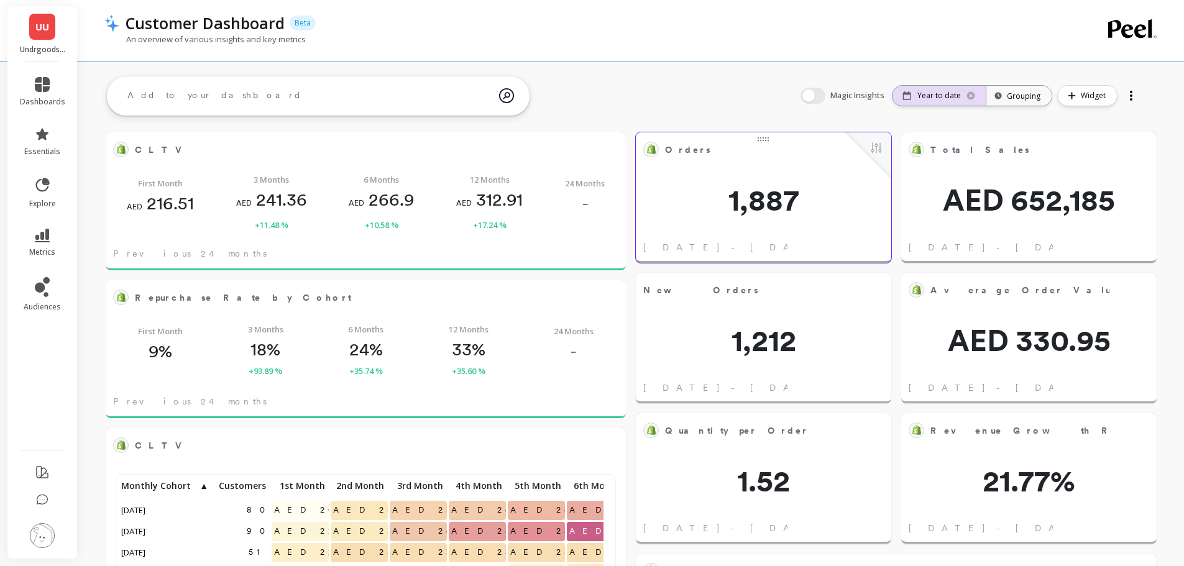
click at [960, 88] on div "Year to date" at bounding box center [939, 96] width 93 height 20
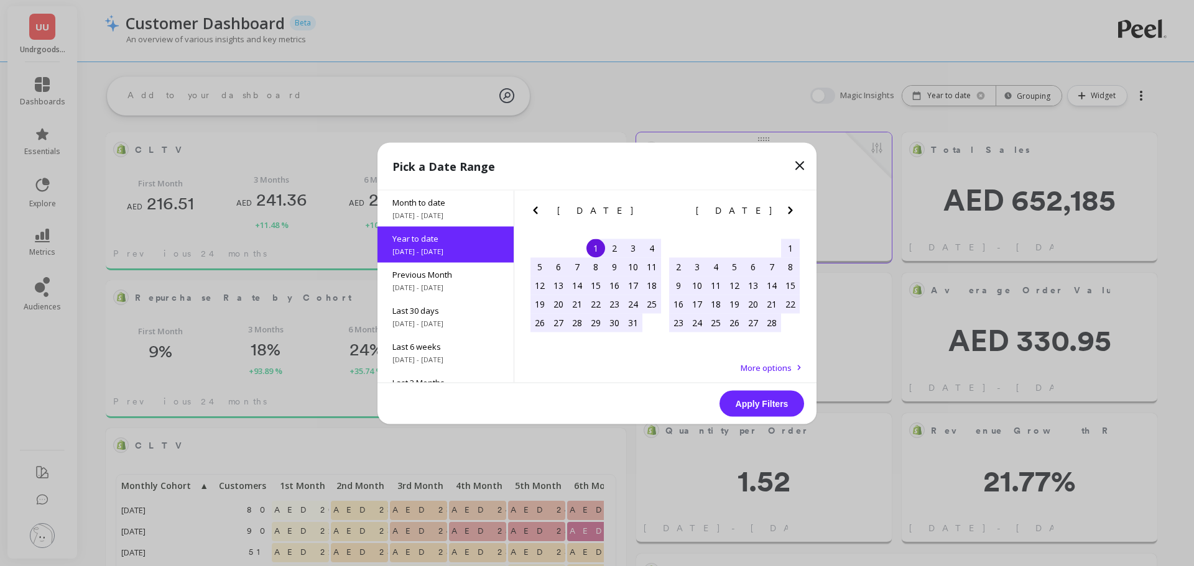
click at [794, 210] on icon "Next Month" at bounding box center [790, 210] width 15 height 15
click at [794, 209] on icon "Next Month" at bounding box center [790, 210] width 15 height 15
click at [793, 209] on icon "Next Month" at bounding box center [790, 210] width 15 height 15
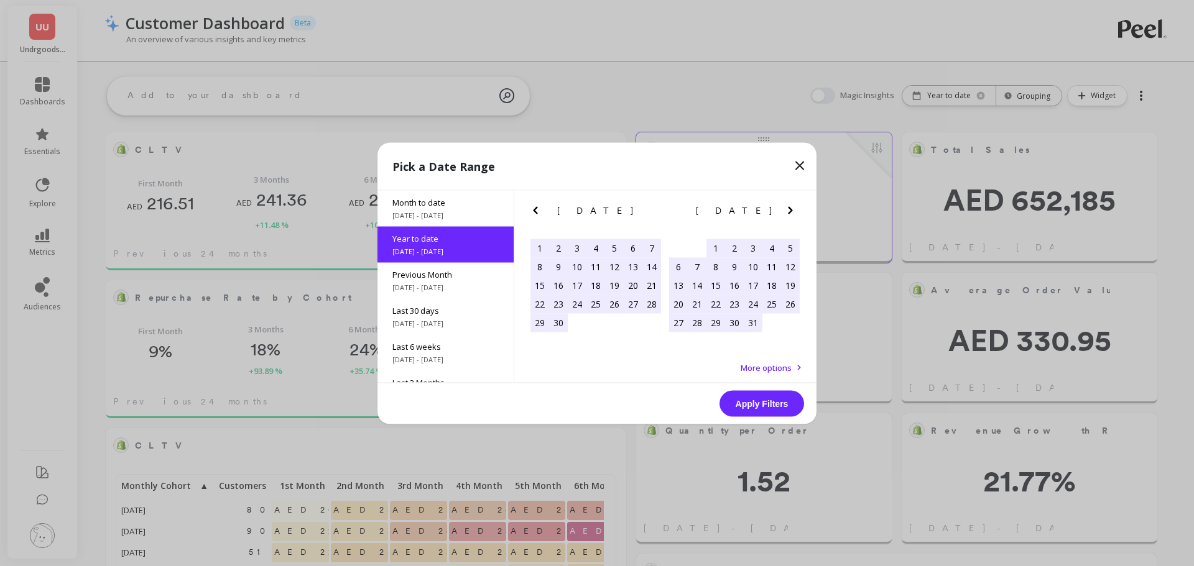
click at [792, 209] on icon "Next Month" at bounding box center [790, 210] width 15 height 15
click at [771, 243] on div "1" at bounding box center [771, 248] width 19 height 19
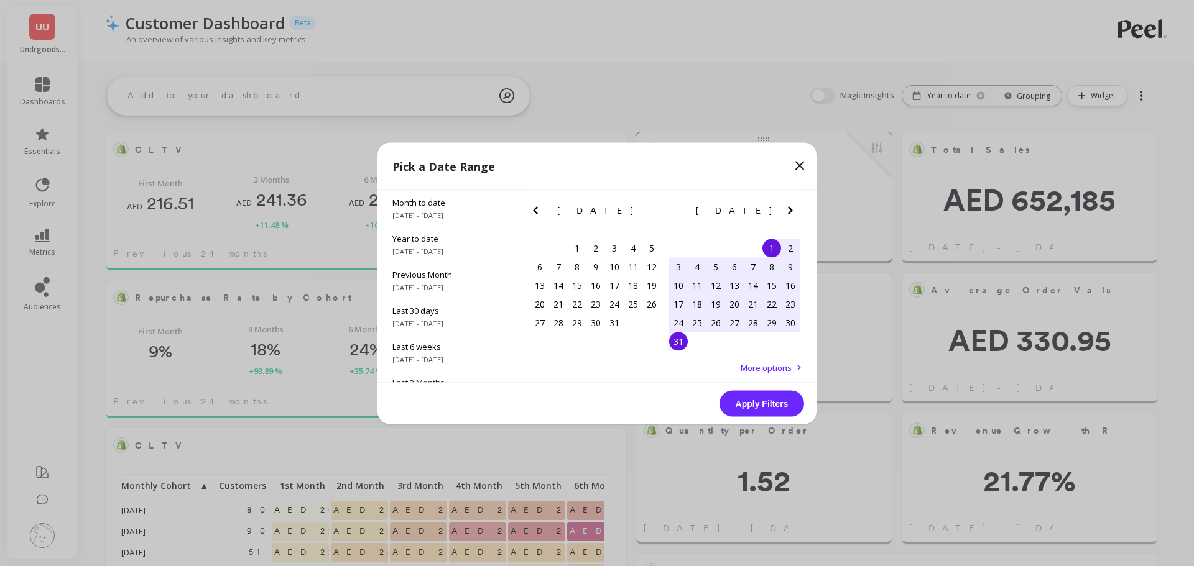
click at [674, 347] on div "31" at bounding box center [678, 341] width 19 height 19
click at [760, 400] on button "Apply Filters" at bounding box center [761, 403] width 85 height 26
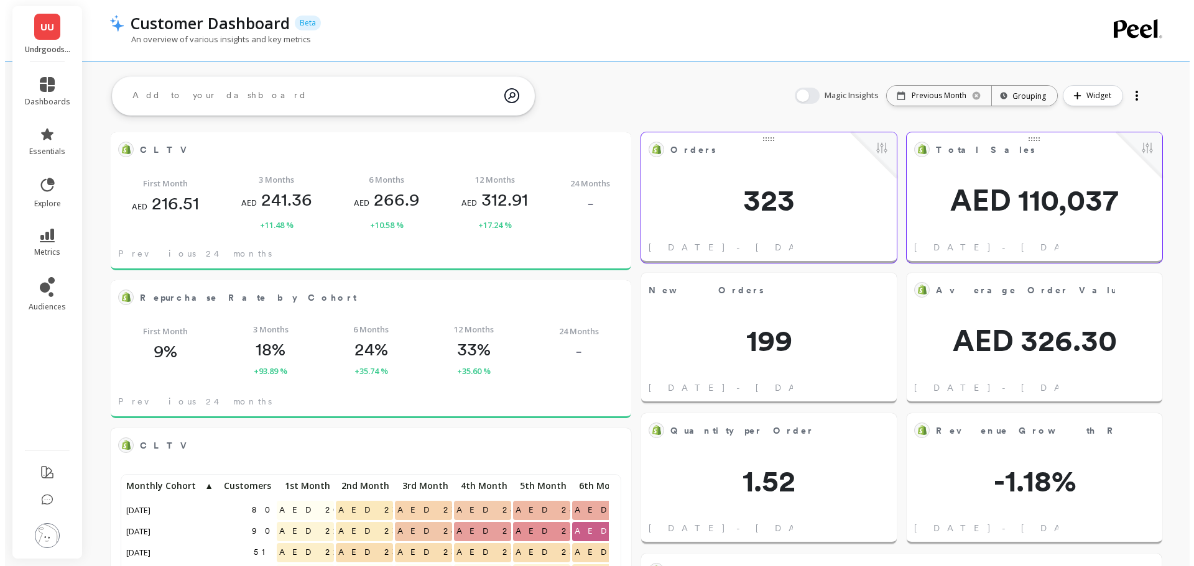
scroll to position [333, 476]
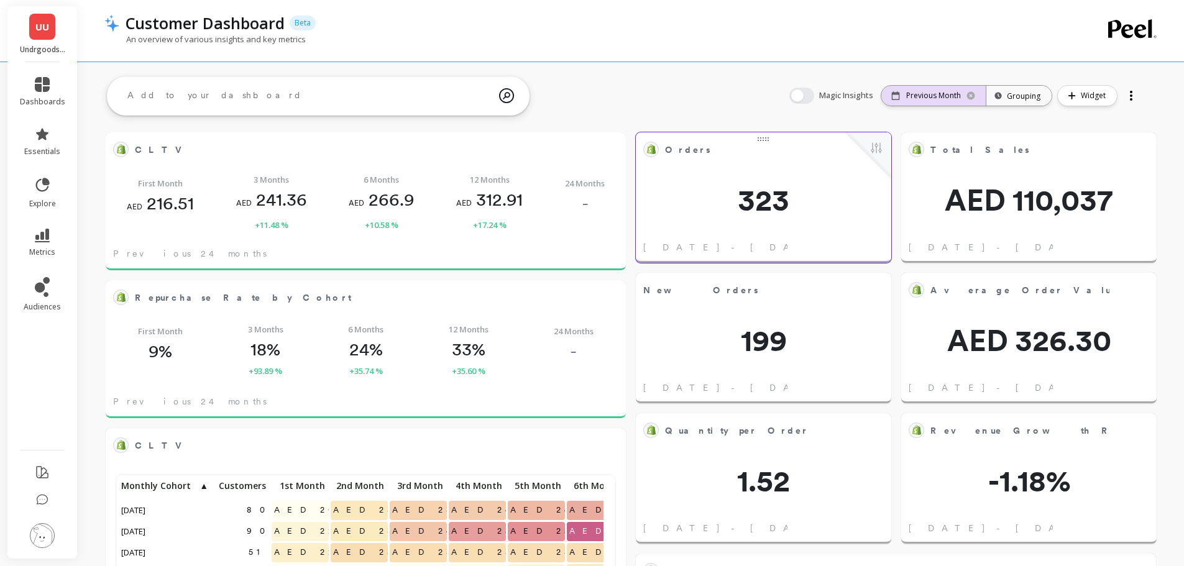
click at [928, 96] on p "Previous Month" at bounding box center [933, 96] width 55 height 10
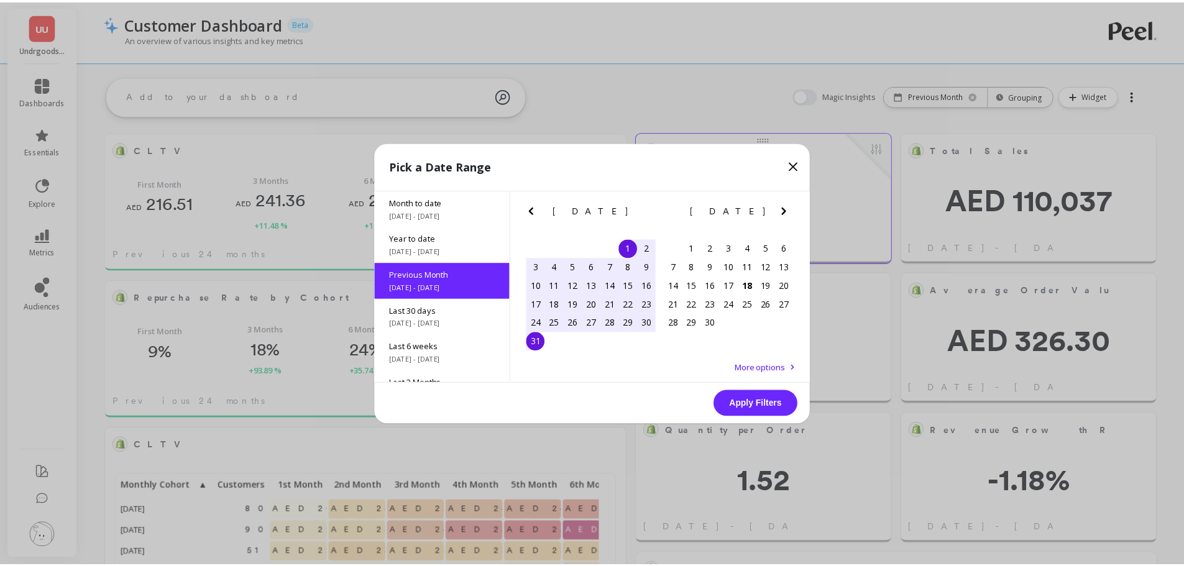
scroll to position [333, 481]
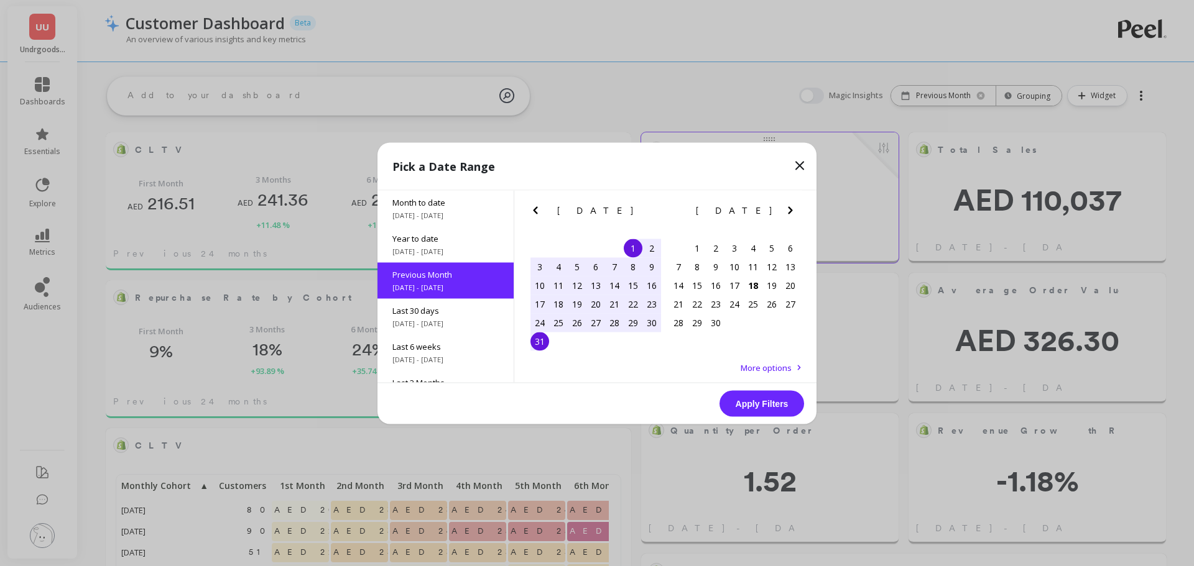
click at [799, 170] on icon at bounding box center [799, 165] width 15 height 15
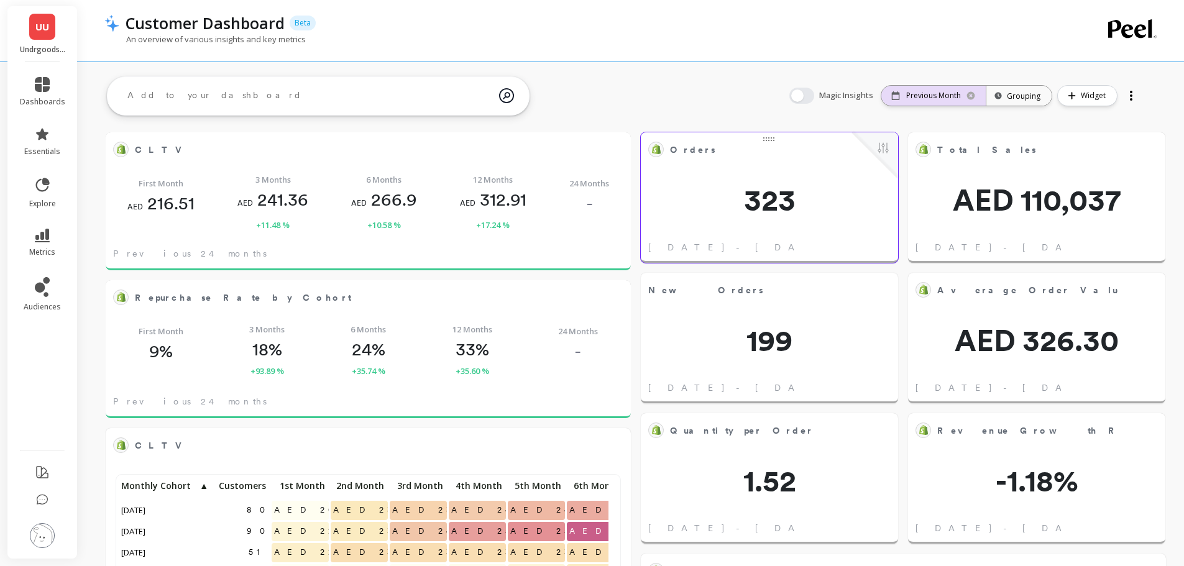
click at [919, 101] on div "Previous Month" at bounding box center [933, 96] width 104 height 20
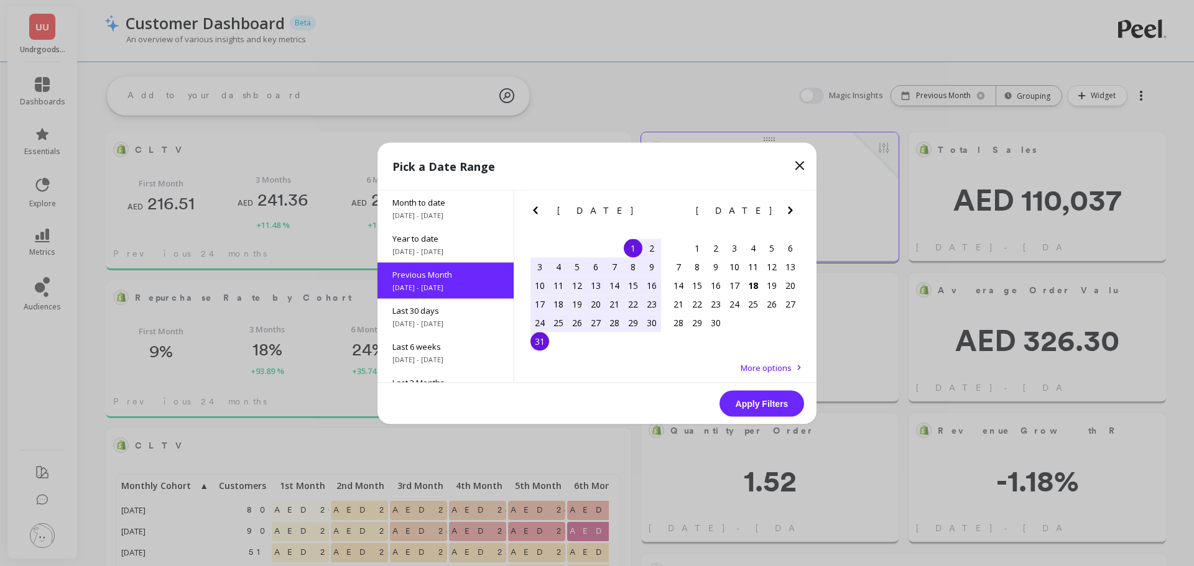
click at [536, 213] on icon "Previous Month" at bounding box center [535, 209] width 4 height 7
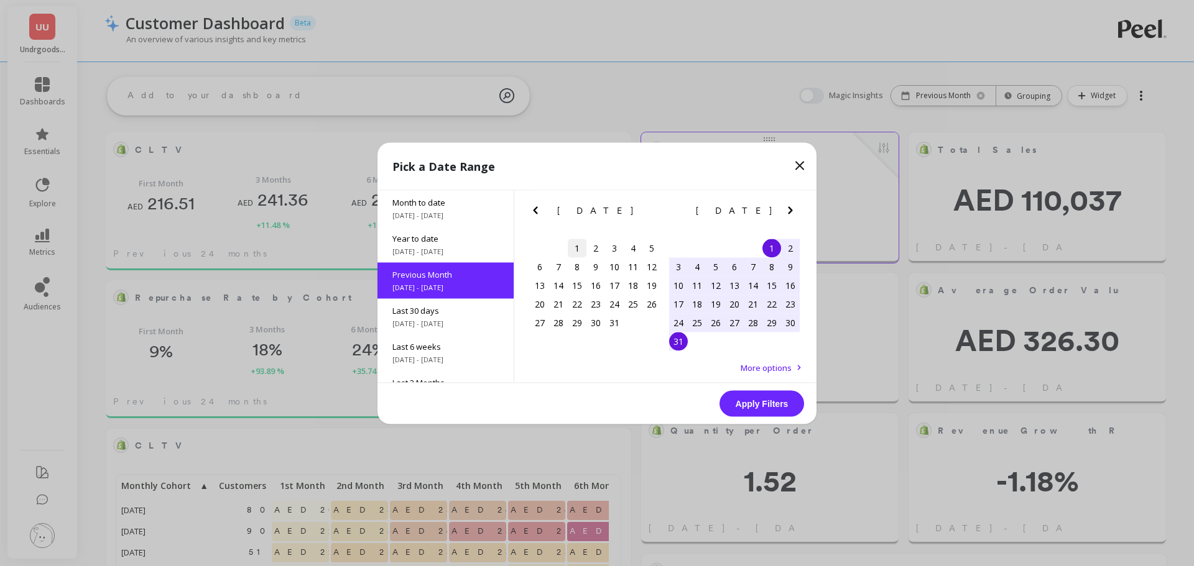
drag, startPoint x: 580, startPoint y: 251, endPoint x: 587, endPoint y: 278, distance: 29.0
click at [580, 251] on div "1" at bounding box center [577, 248] width 19 height 19
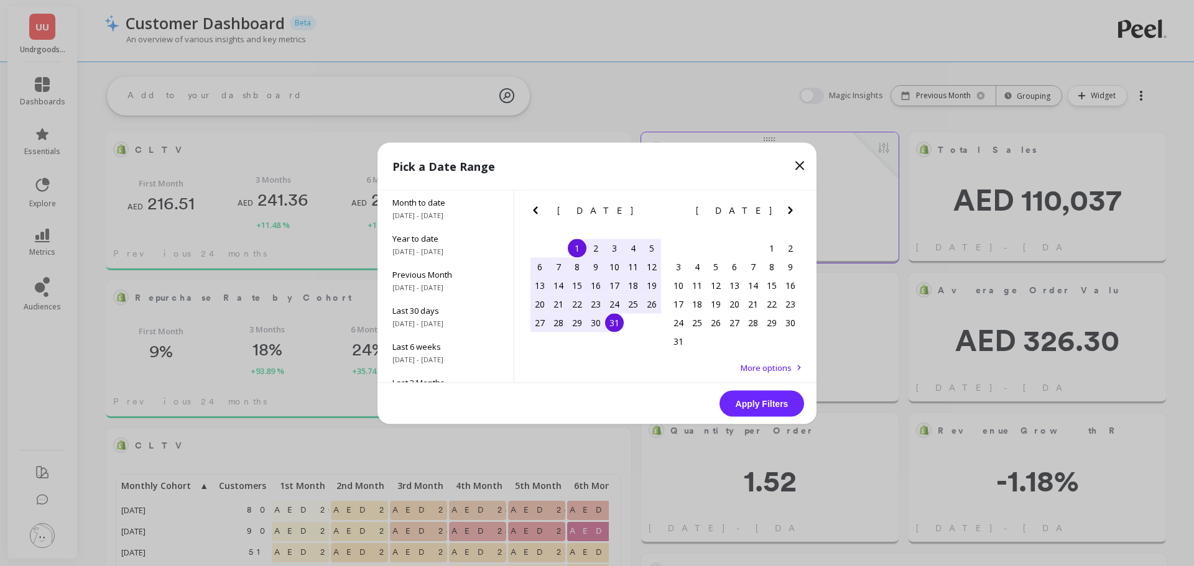
click at [611, 323] on div "31" at bounding box center [614, 322] width 19 height 19
click at [752, 399] on button "Apply Filters" at bounding box center [761, 403] width 85 height 26
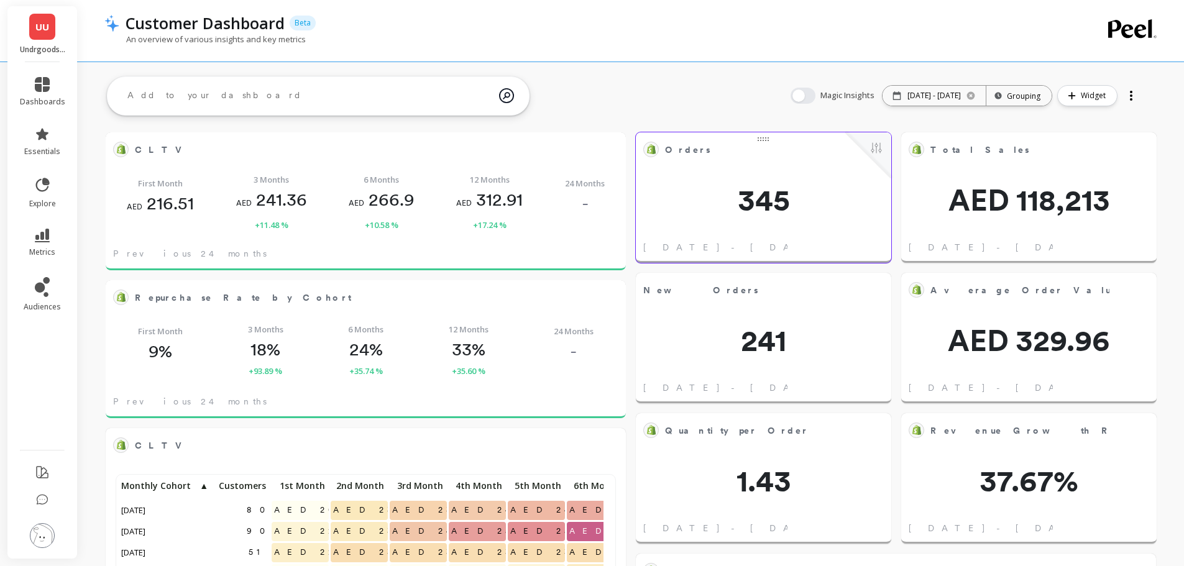
scroll to position [333, 476]
click at [893, 97] on div "[DATE] - [DATE]" at bounding box center [927, 96] width 68 height 10
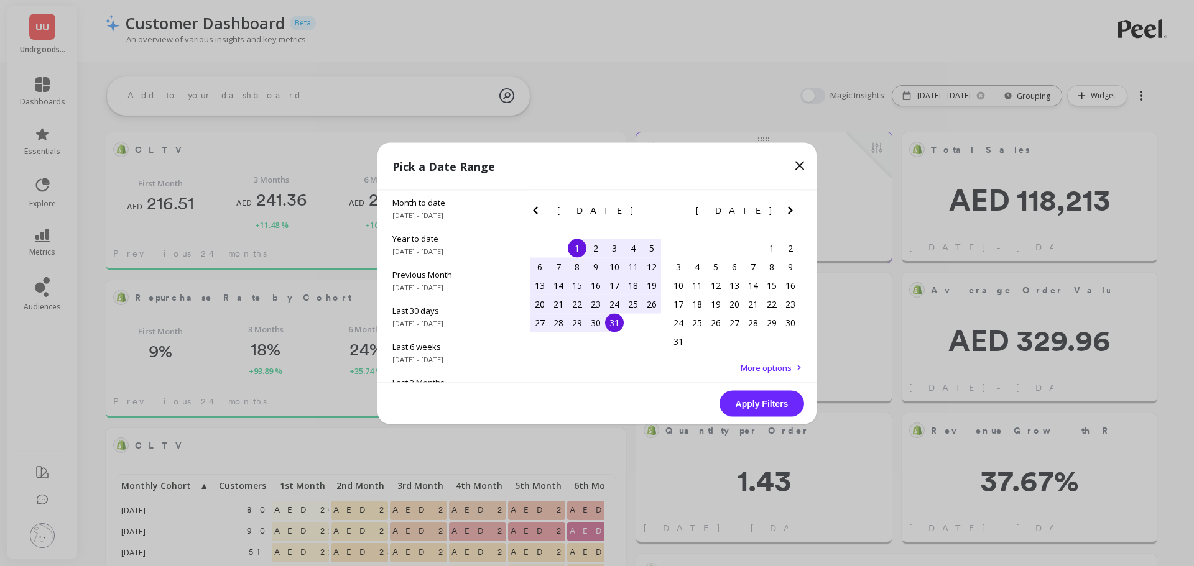
click at [541, 210] on icon "Previous Month" at bounding box center [535, 210] width 15 height 15
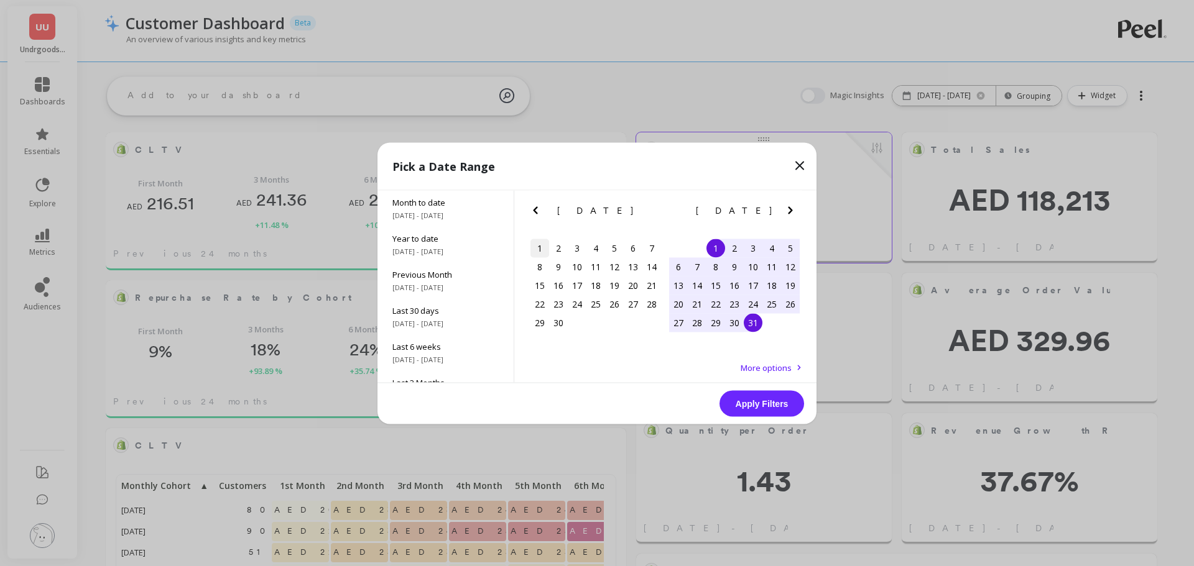
click at [541, 251] on div "1" at bounding box center [539, 248] width 19 height 19
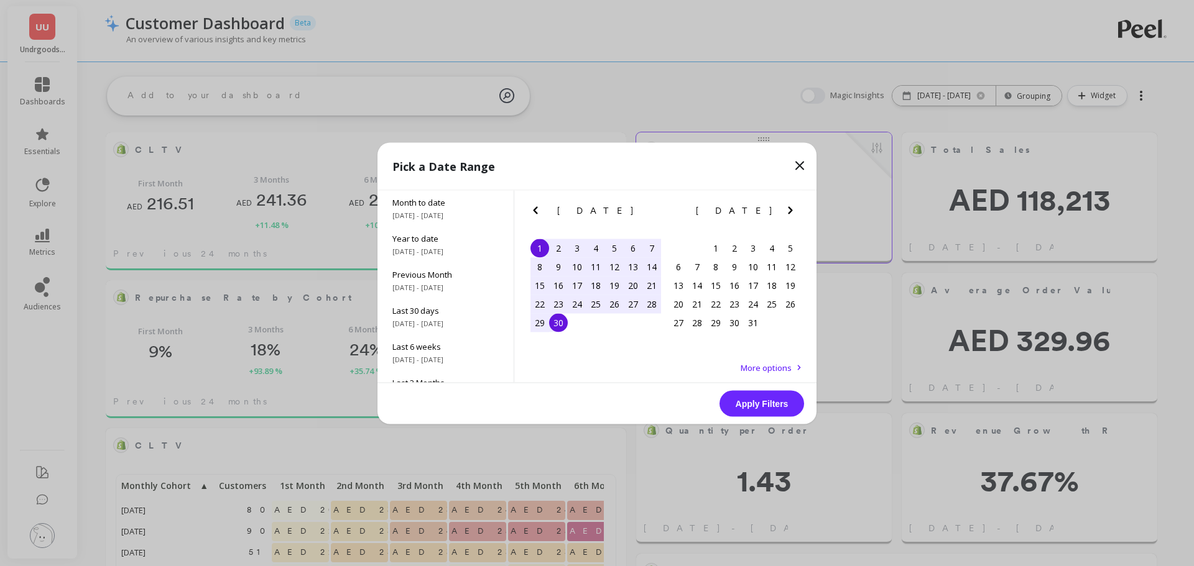
click at [567, 326] on div "30" at bounding box center [558, 322] width 19 height 19
click at [752, 397] on button "Apply Filters" at bounding box center [761, 403] width 85 height 26
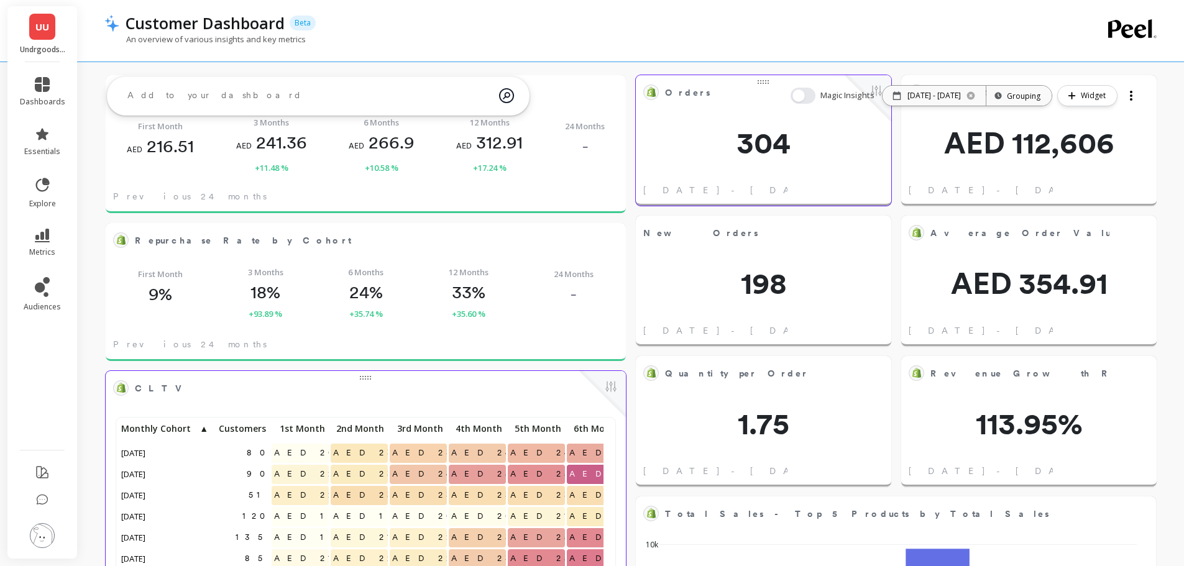
scroll to position [0, 0]
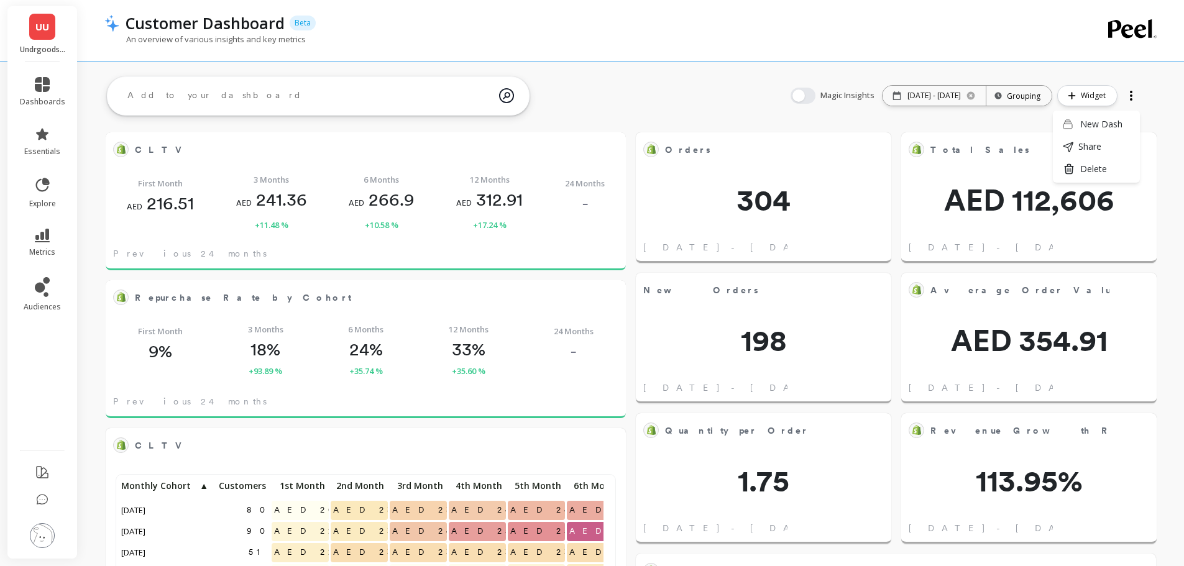
scroll to position [333, 476]
drag, startPoint x: 1147, startPoint y: 95, endPoint x: 1142, endPoint y: 105, distance: 11.1
click at [1147, 96] on div "Magic Insights Date: 06/01/25 - 06/30/25 Time grouping: Grouping Widget New Das…" at bounding box center [965, 96] width 375 height 40
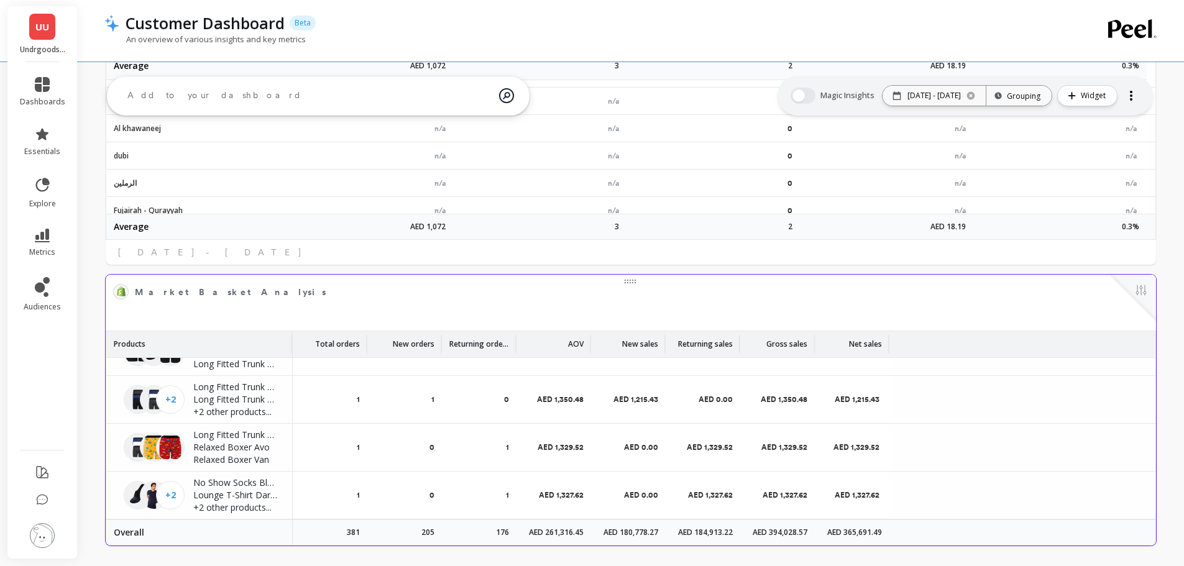
scroll to position [4194, 0]
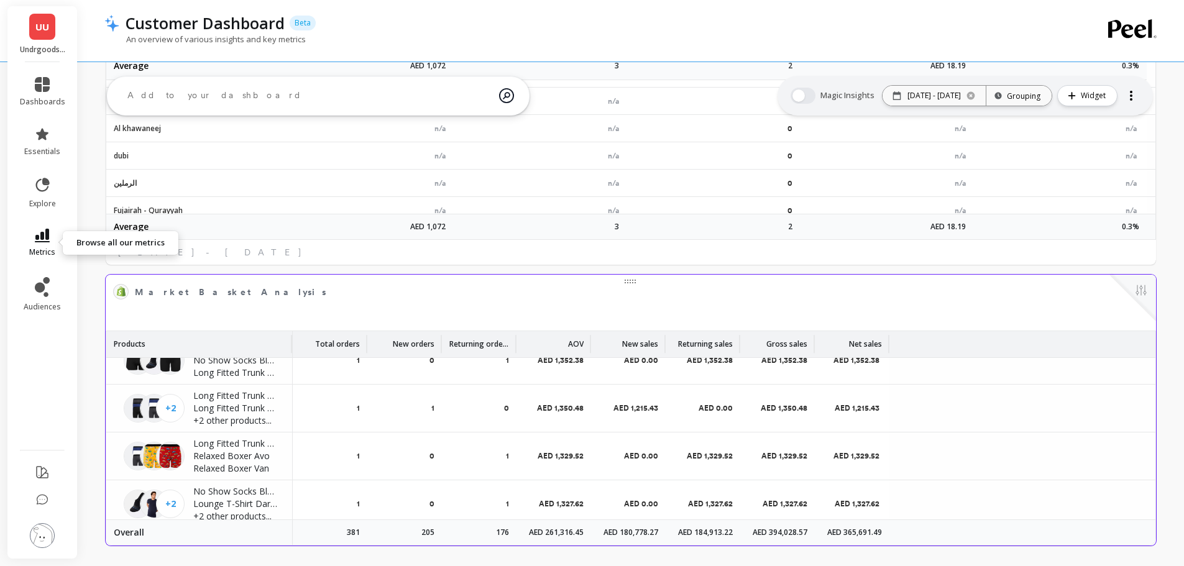
click at [38, 245] on link "metrics" at bounding box center [42, 243] width 45 height 29
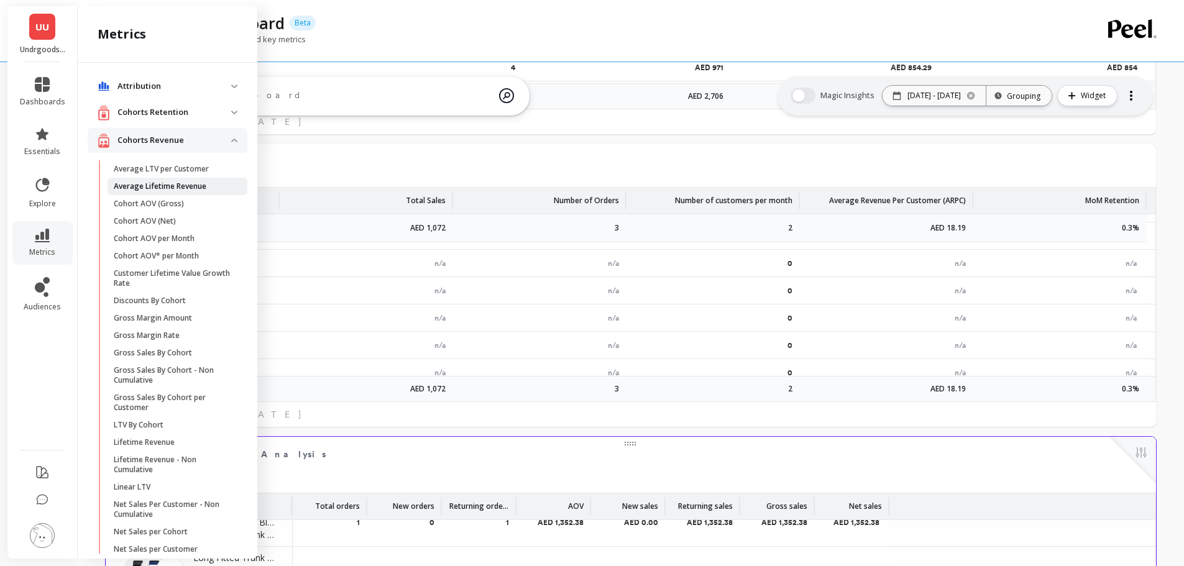
scroll to position [1840, 0]
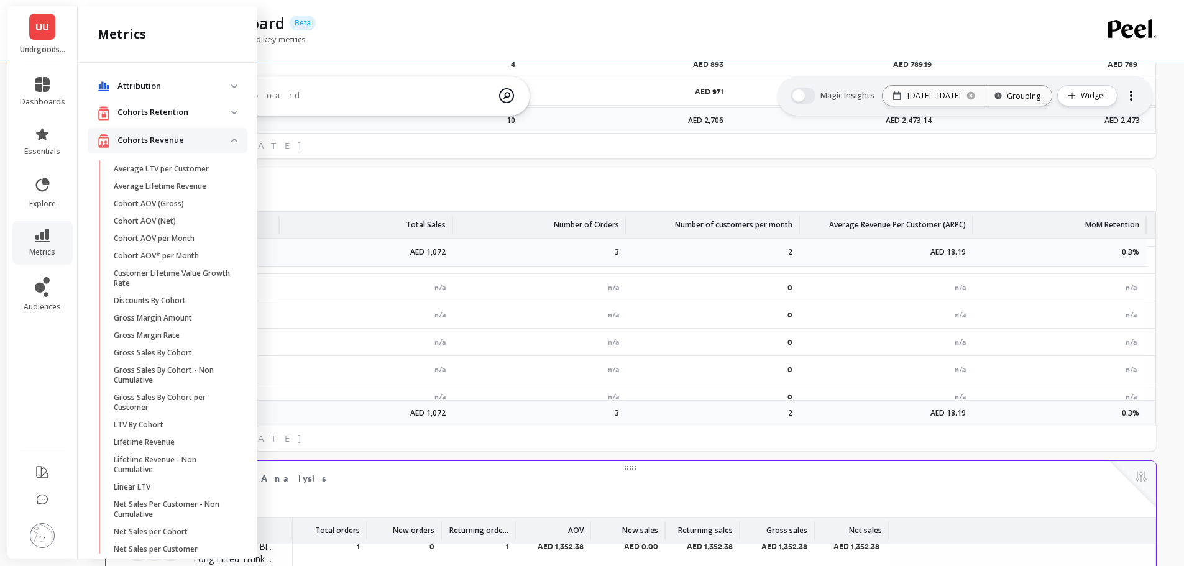
click at [224, 83] on span "Attribution" at bounding box center [168, 86] width 160 height 22
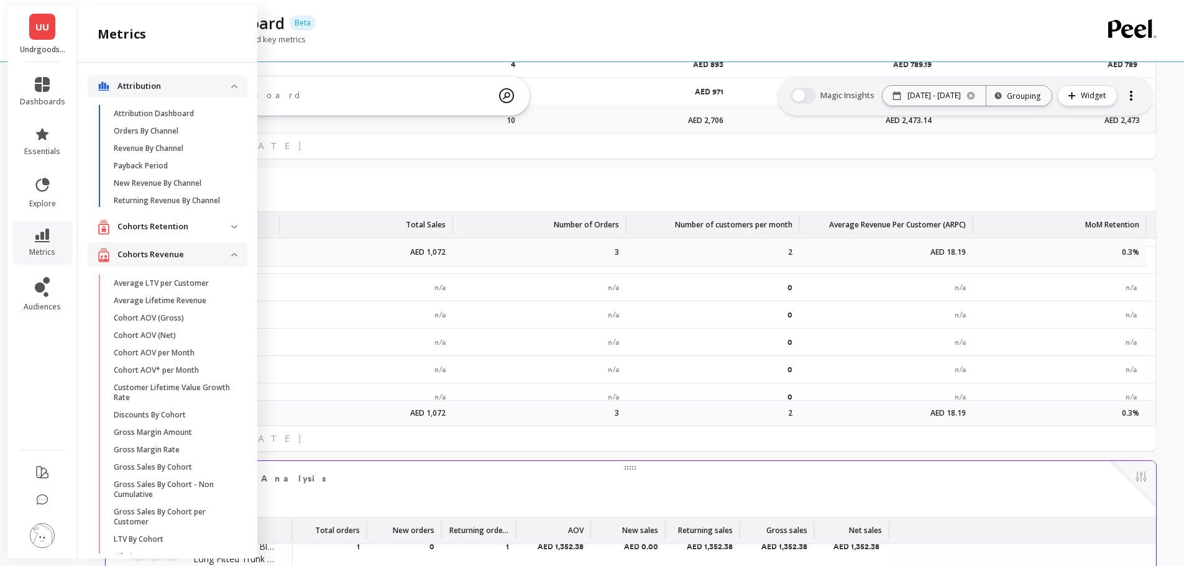
click at [231, 87] on img at bounding box center [234, 87] width 6 height 4
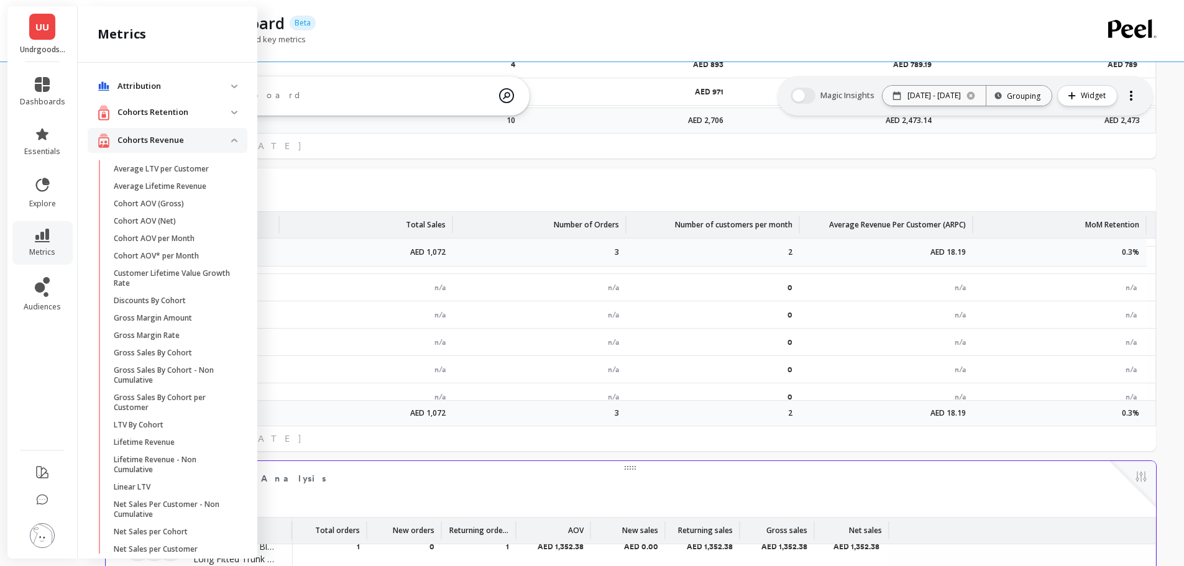
click at [218, 112] on p "Cohorts Retention" at bounding box center [174, 112] width 114 height 12
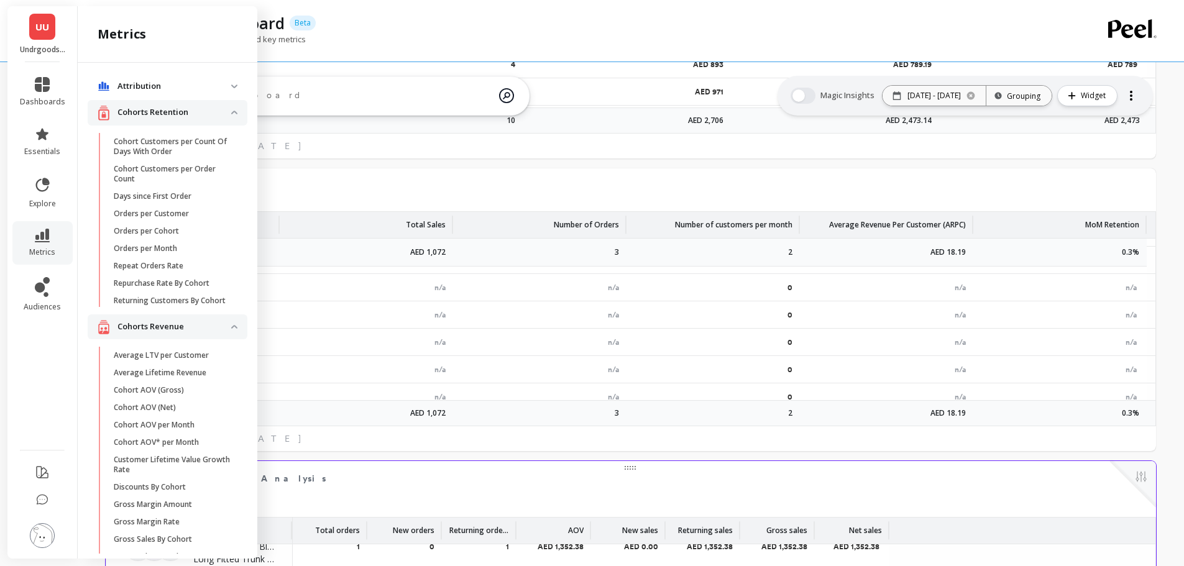
click at [228, 108] on retention "Cohorts Retention" at bounding box center [168, 112] width 160 height 25
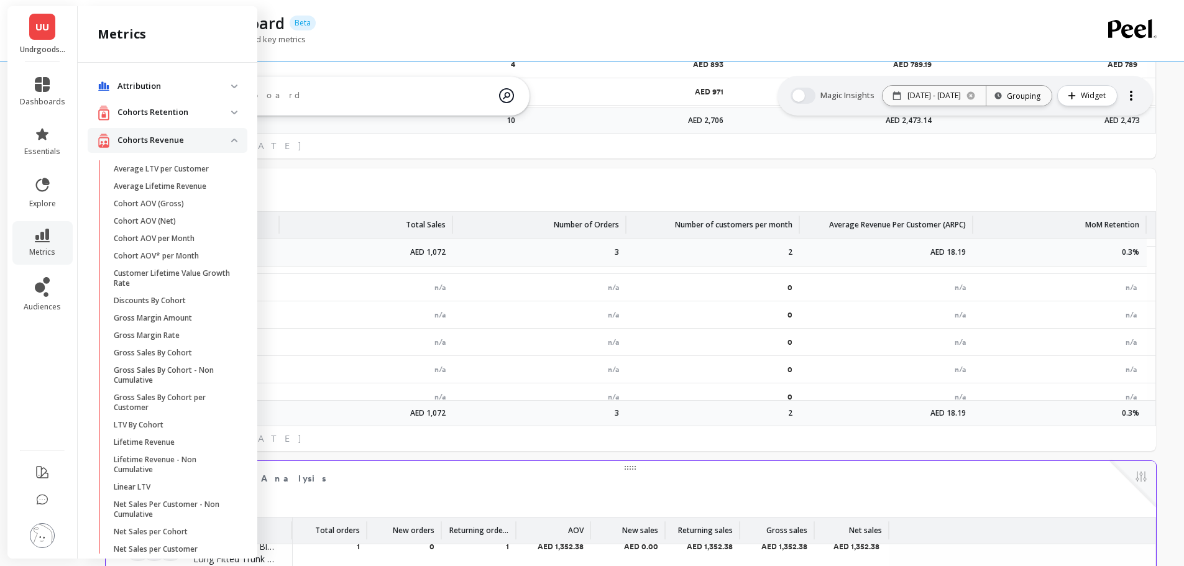
click at [229, 139] on revenue "Cohorts Revenue" at bounding box center [168, 140] width 160 height 25
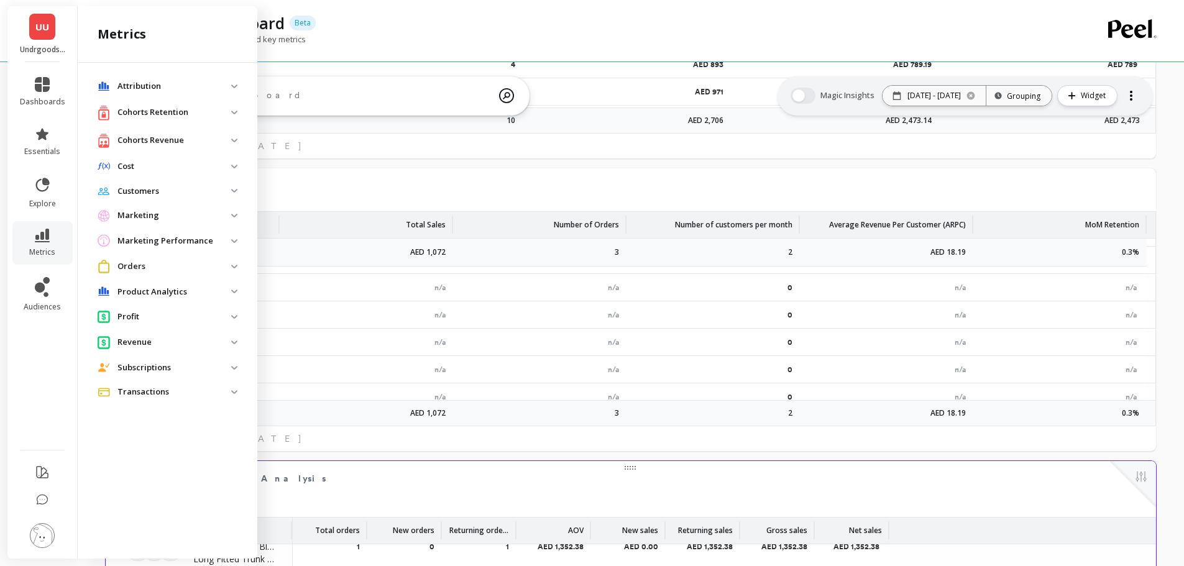
click at [134, 208] on span "Marketing" at bounding box center [168, 216] width 160 height 22
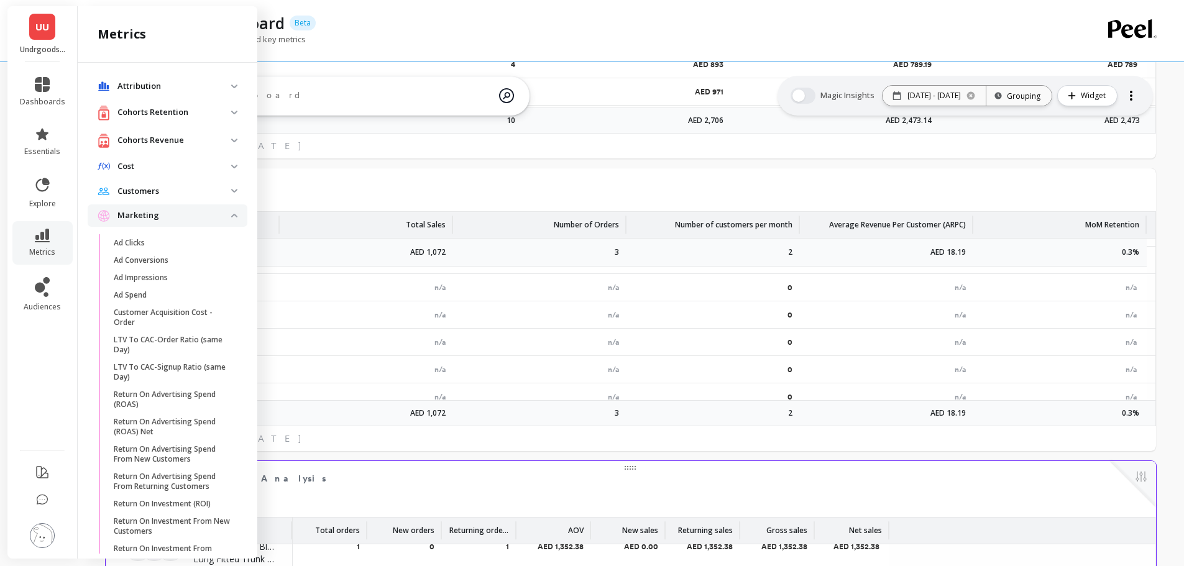
click at [229, 214] on span "Marketing" at bounding box center [168, 216] width 160 height 22
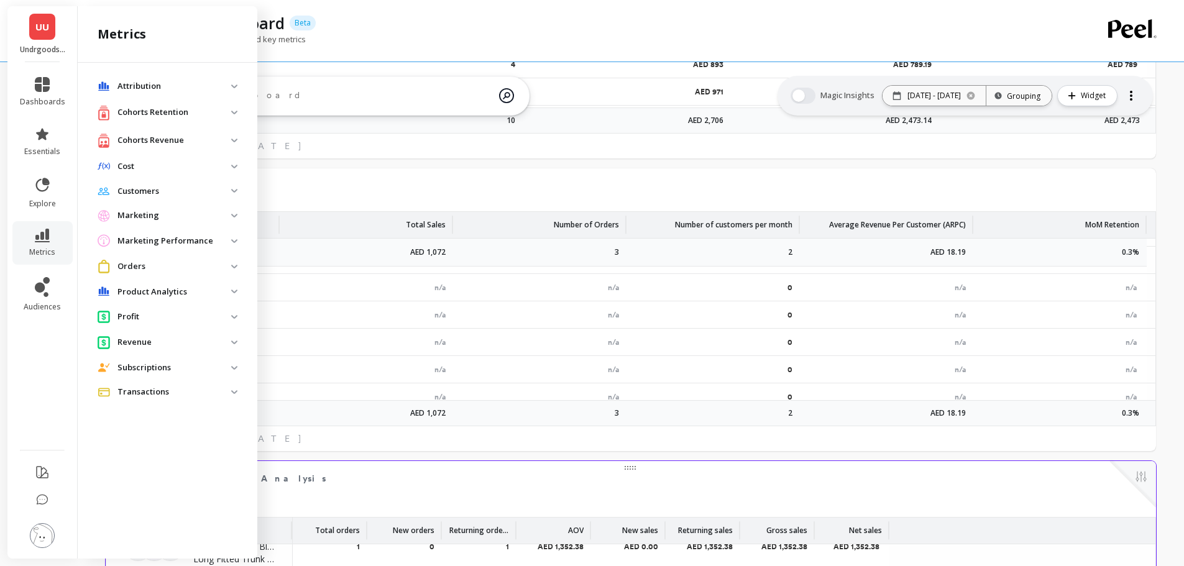
click at [129, 316] on p "Profit" at bounding box center [174, 317] width 114 height 12
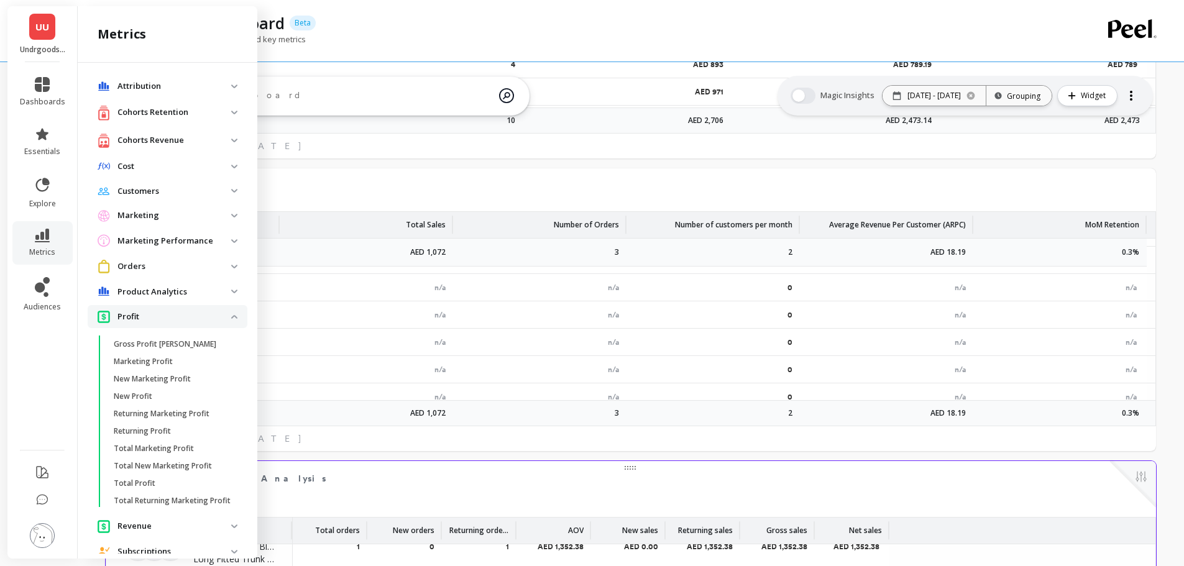
click at [186, 318] on p "Profit" at bounding box center [174, 317] width 114 height 12
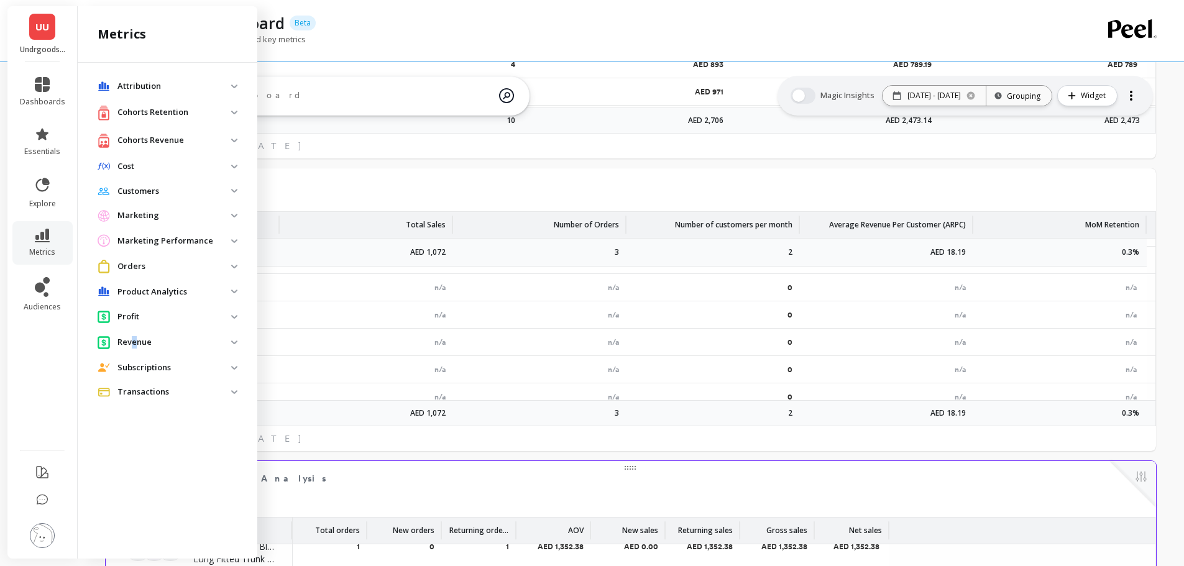
click at [134, 341] on p "Revenue" at bounding box center [174, 342] width 114 height 12
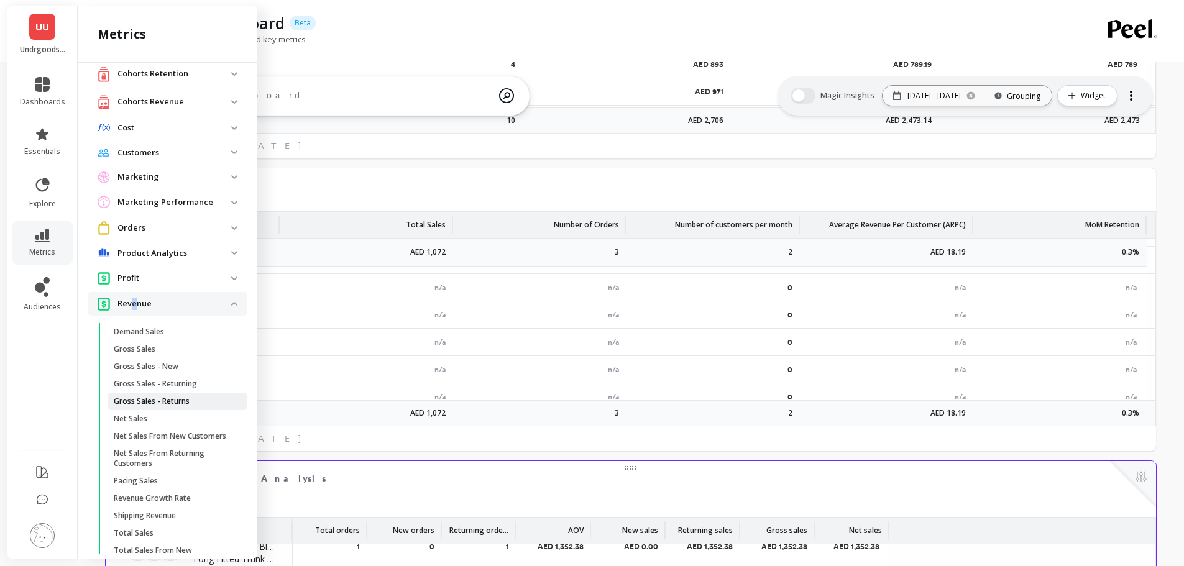
scroll to position [124, 0]
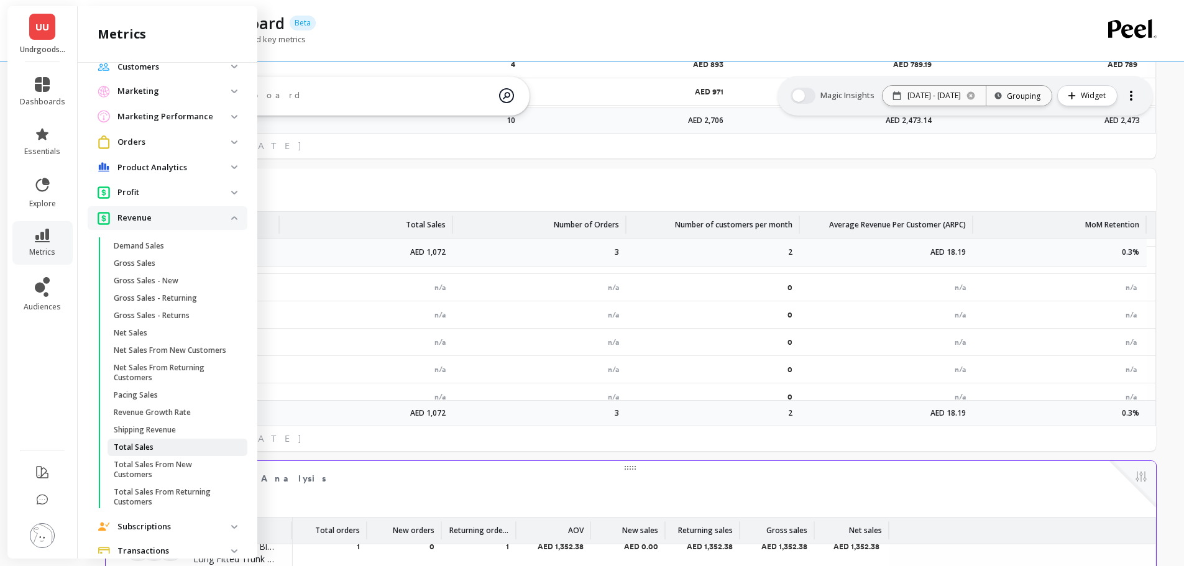
click at [152, 453] on span "Total Sales" at bounding box center [173, 448] width 119 height 10
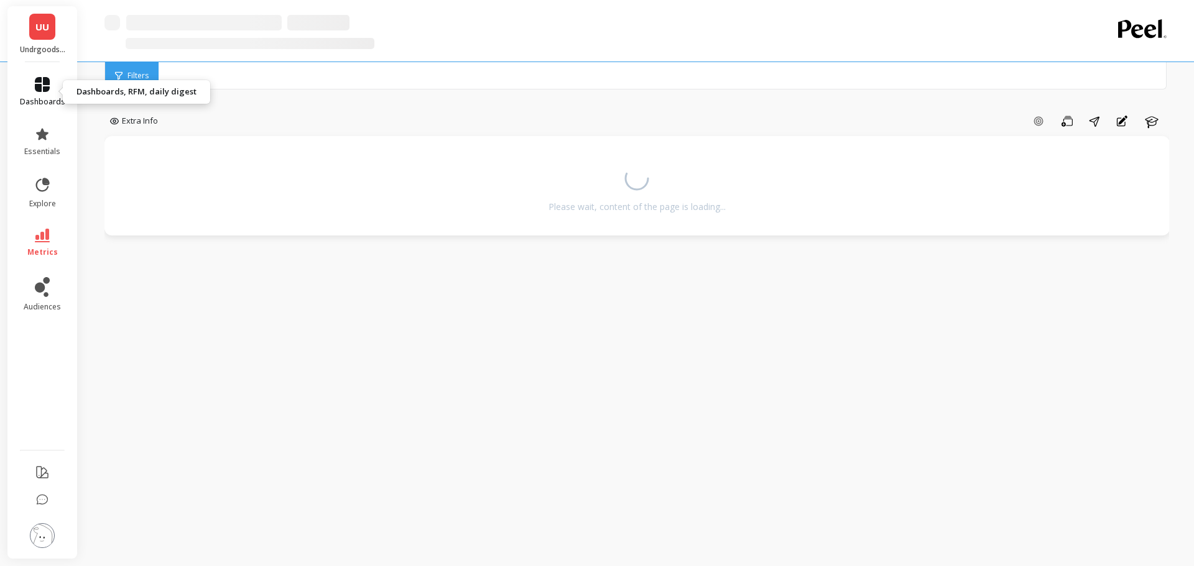
click at [37, 90] on icon at bounding box center [42, 84] width 15 height 15
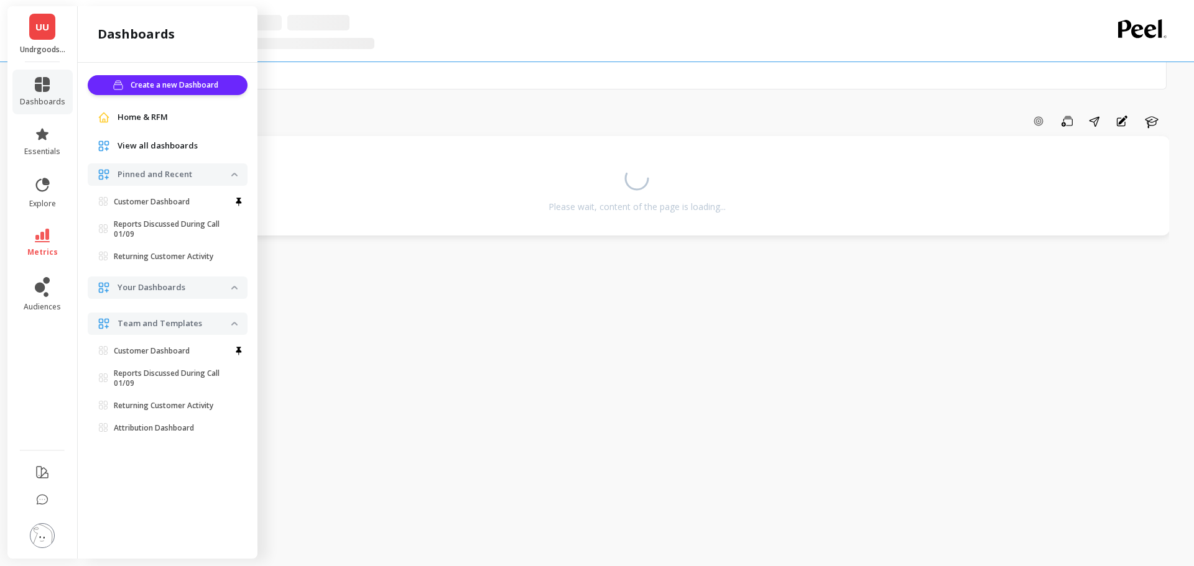
click at [150, 116] on span "Home & RFM" at bounding box center [142, 117] width 50 height 12
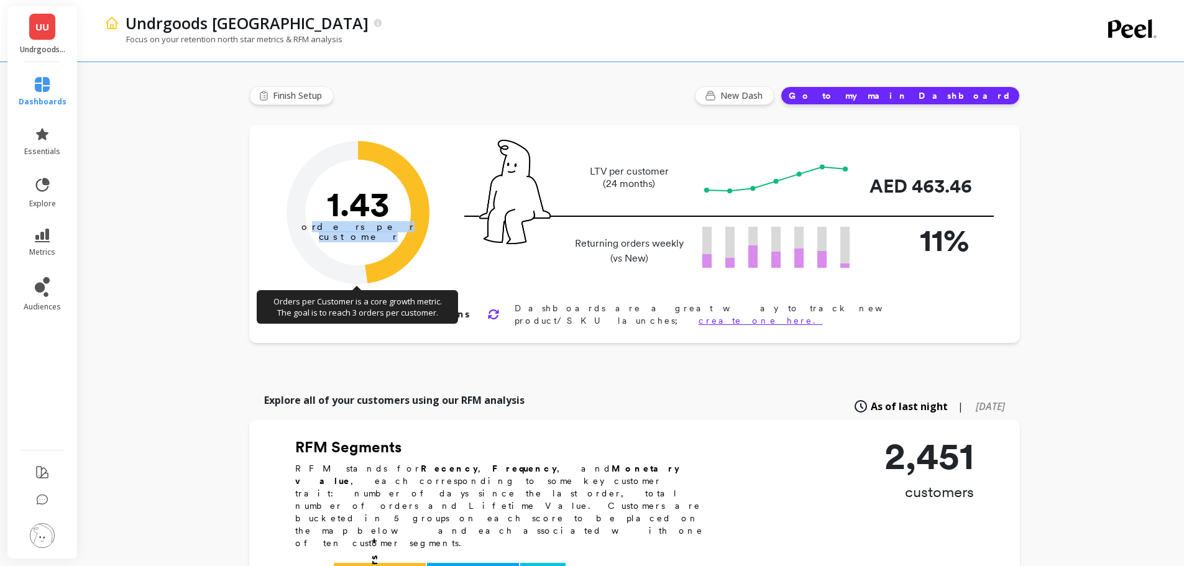
drag, startPoint x: 380, startPoint y: 238, endPoint x: 343, endPoint y: 223, distance: 39.6
click at [343, 223] on icon "1.43 orders per customer" at bounding box center [358, 212] width 143 height 143
